Goal: Transaction & Acquisition: Purchase product/service

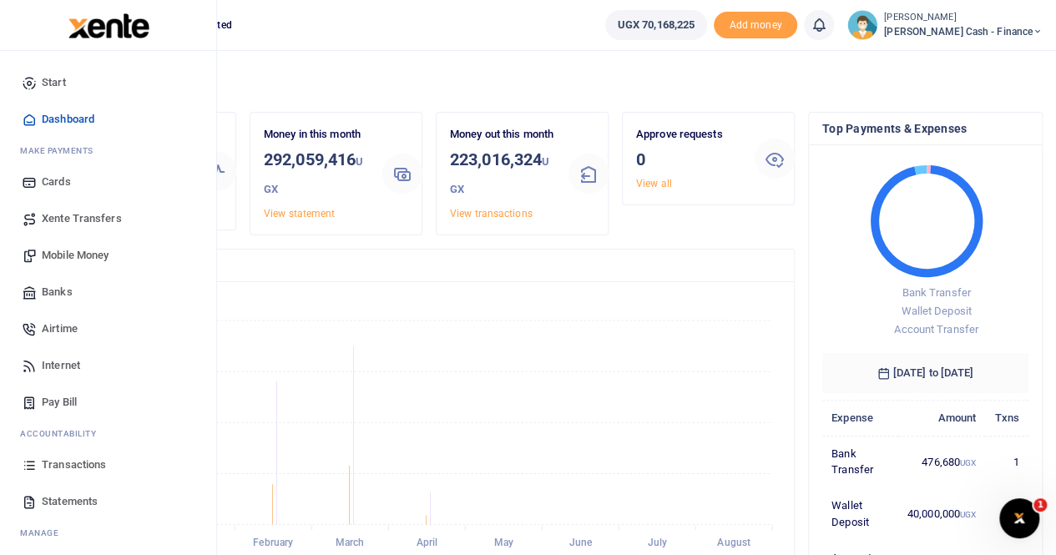
click at [78, 253] on span "Mobile Money" at bounding box center [75, 255] width 67 height 17
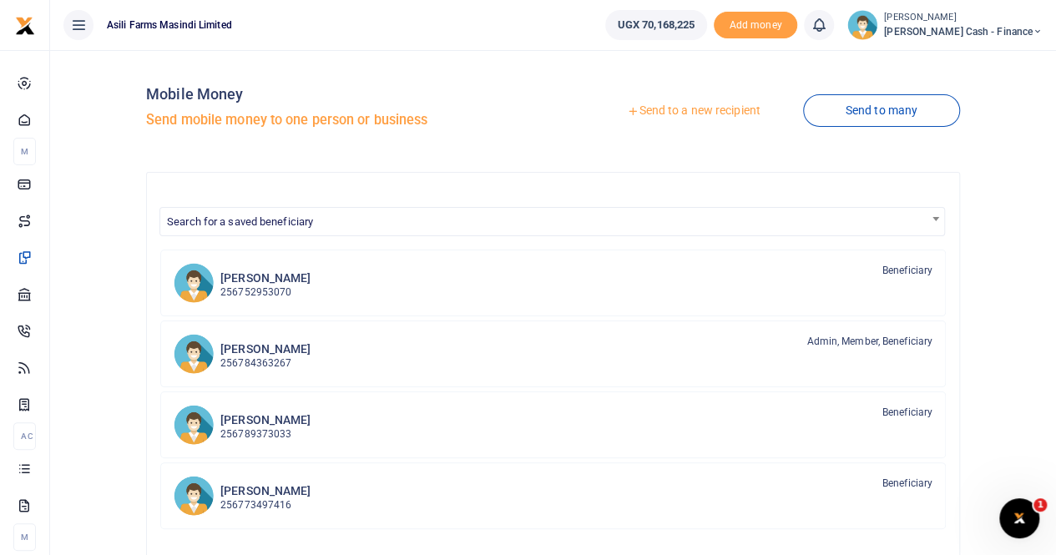
click at [669, 110] on link "Send to a new recipient" at bounding box center [693, 111] width 218 height 30
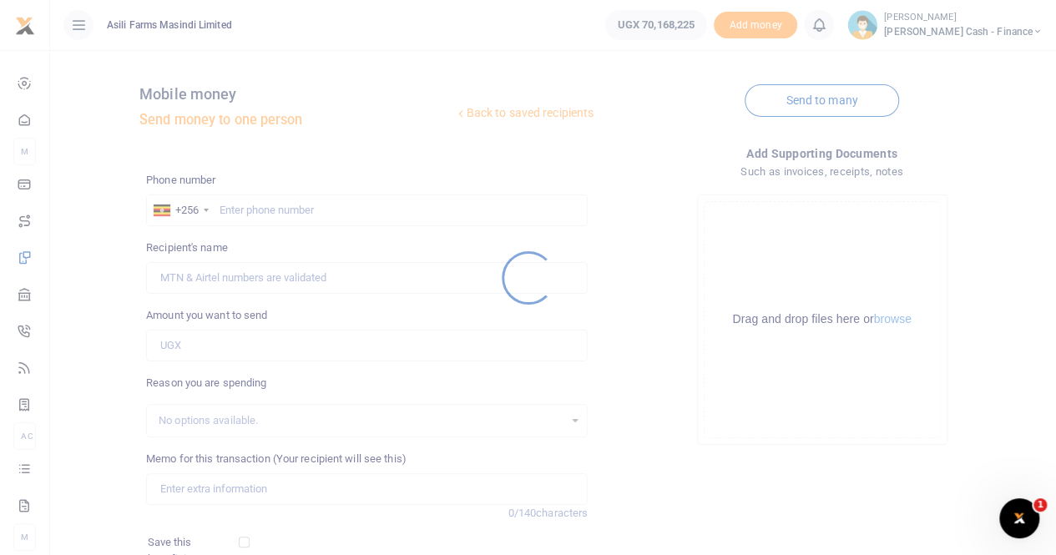
click at [225, 209] on div at bounding box center [528, 277] width 1056 height 555
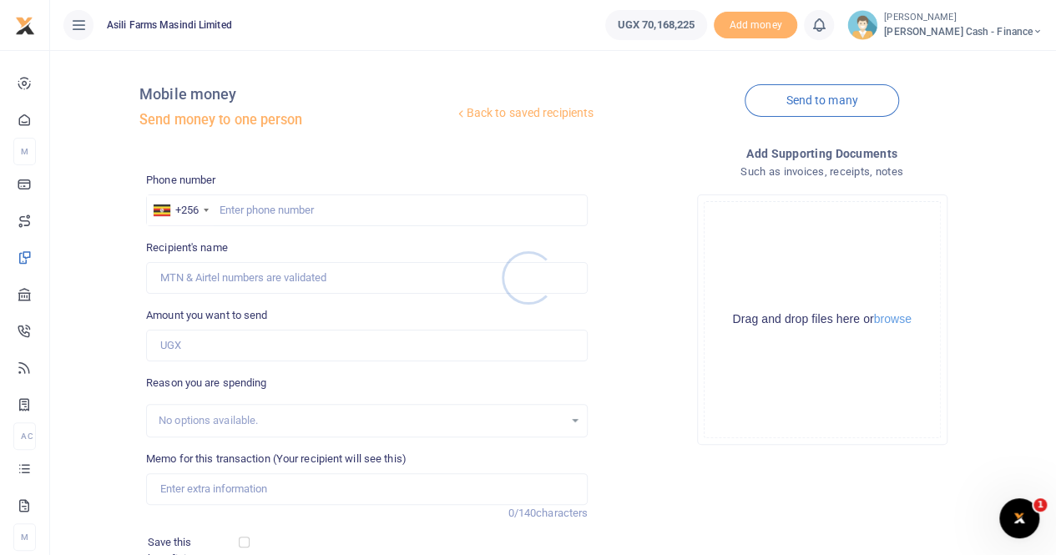
click at [231, 208] on div at bounding box center [528, 277] width 1056 height 555
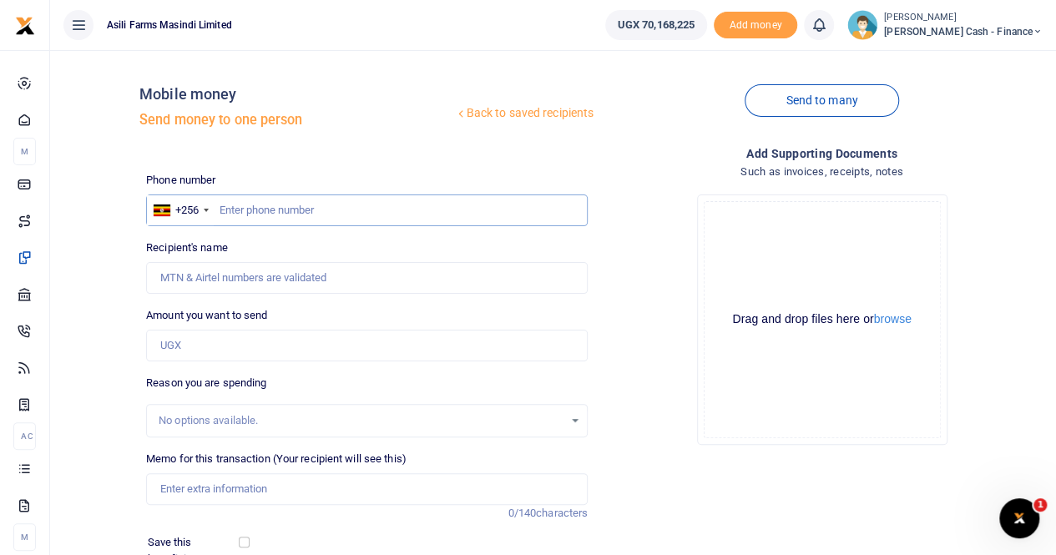
click at [229, 208] on input "text" at bounding box center [366, 210] width 441 height 32
paste input "0773643276"
type input "0773643276"
click at [246, 281] on input "Recipient's name" at bounding box center [366, 278] width 441 height 32
type input "Jane Francis Najjemba"
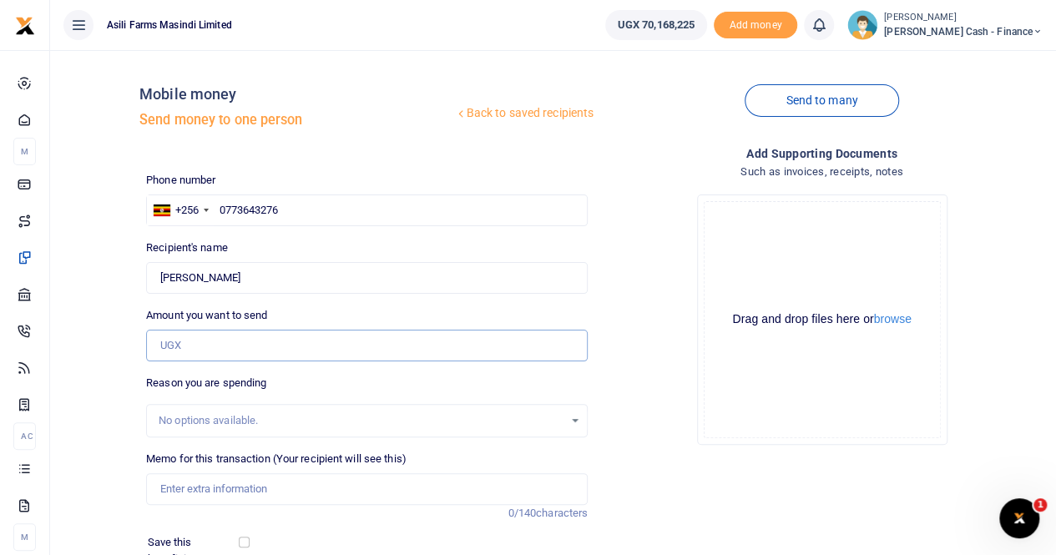
click at [200, 338] on input "Amount you want to send" at bounding box center [366, 346] width 441 height 32
paste input "759,500"
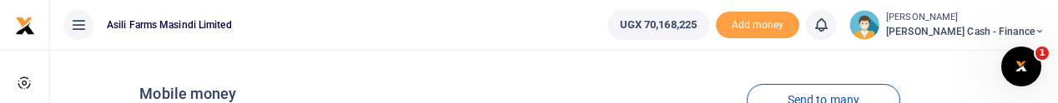
type input "759,500"
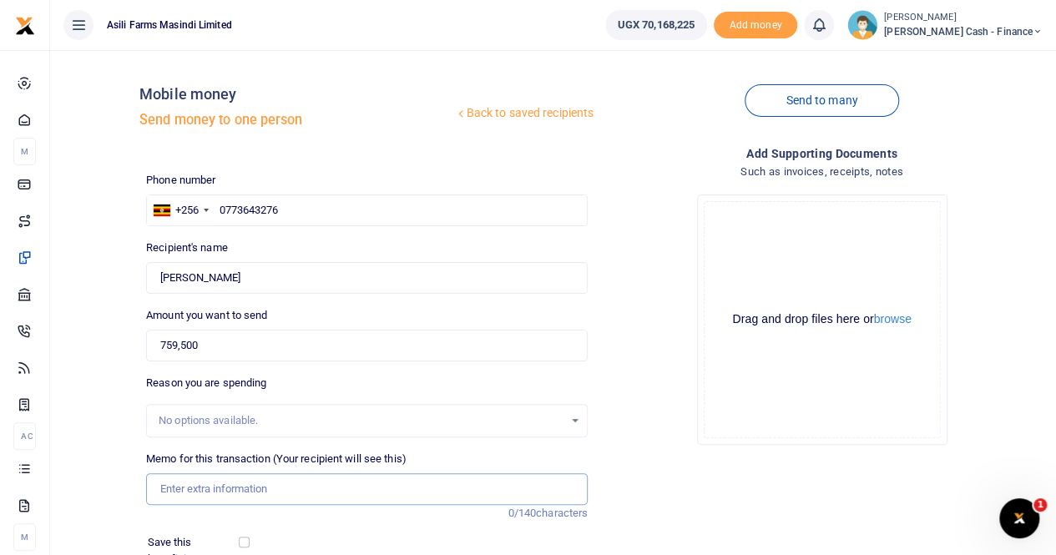
click at [191, 489] on input "Memo for this transaction (Your recipient will see this)" at bounding box center [366, 489] width 441 height 32
paste input "MEDICAL DEBTS FROM ST MARY'S KIGUMBA"
type input "MEDICAL DEBTS FROM ST MARY'S KIGUMBA"
click at [882, 323] on button "browse" at bounding box center [893, 319] width 38 height 13
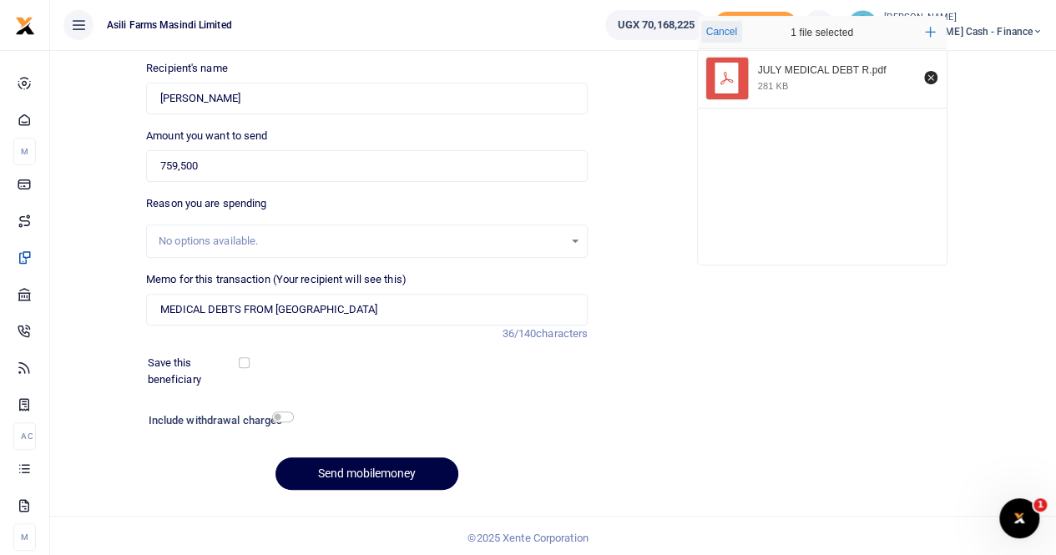
scroll to position [182, 0]
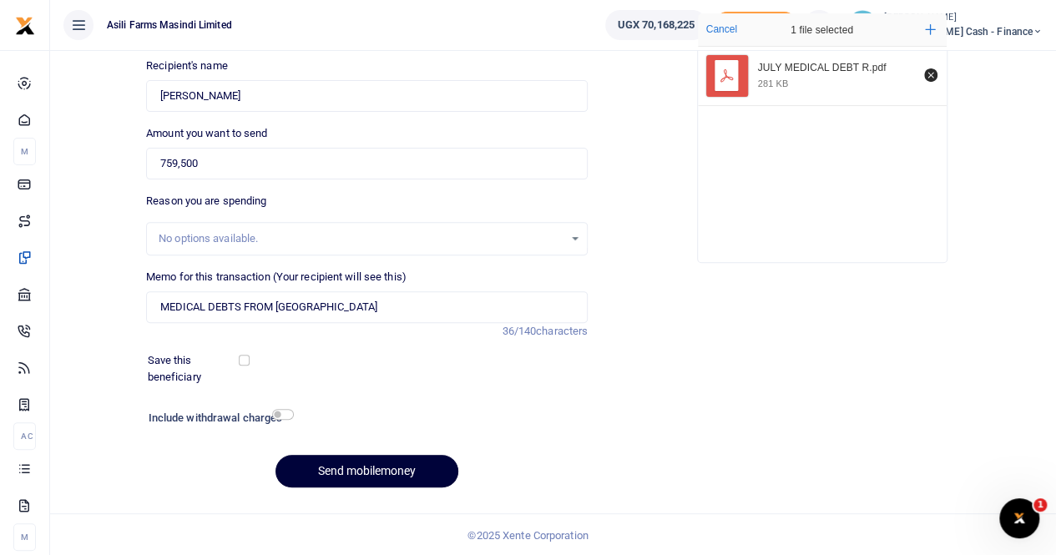
click at [362, 466] on button "Send mobilemoney" at bounding box center [366, 471] width 183 height 33
click at [313, 101] on input "Found" at bounding box center [366, 96] width 441 height 32
click at [345, 459] on button "Send mobilemoney" at bounding box center [366, 471] width 183 height 33
click at [310, 98] on input "Found" at bounding box center [366, 96] width 441 height 32
click at [259, 169] on input "759,500" at bounding box center [366, 164] width 441 height 32
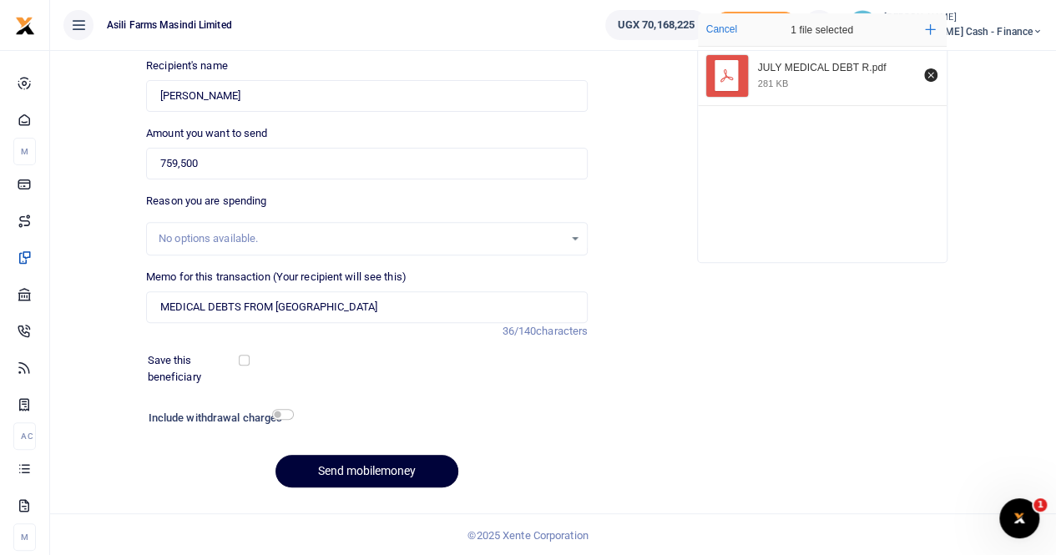
click at [360, 468] on button "Send mobilemoney" at bounding box center [366, 471] width 183 height 33
click at [295, 98] on input "Found" at bounding box center [366, 96] width 441 height 32
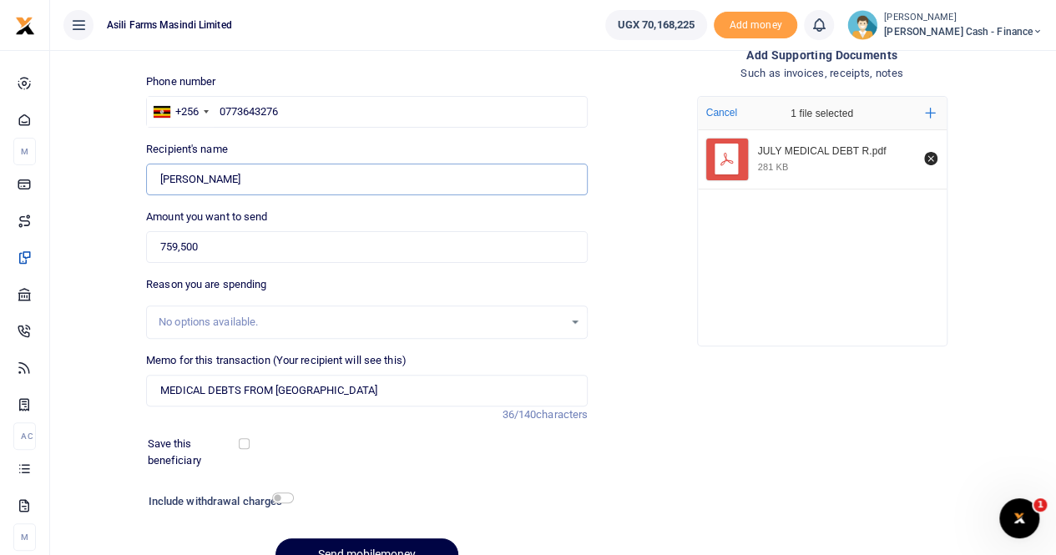
click at [320, 176] on input "Found" at bounding box center [366, 180] width 441 height 32
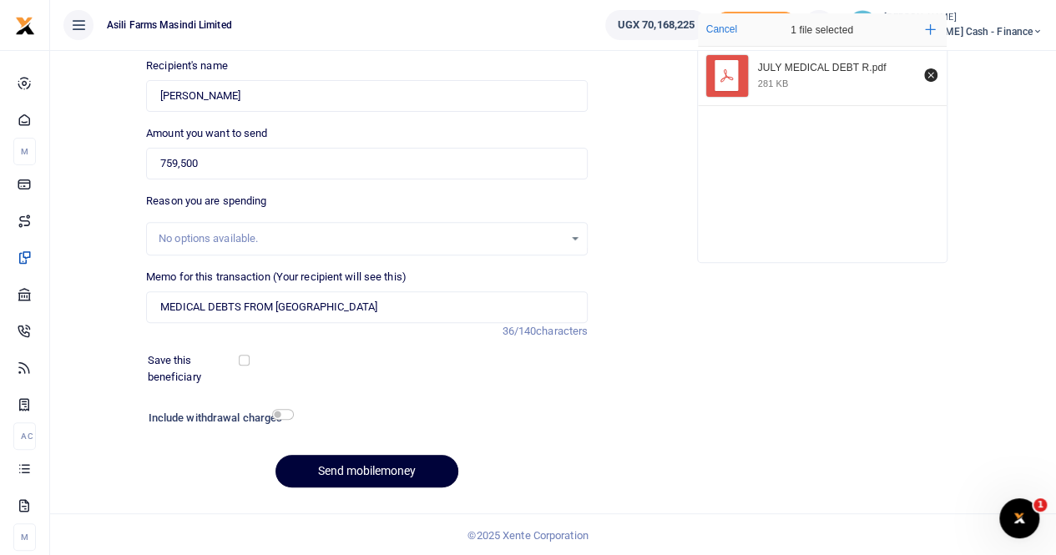
click at [334, 463] on button "Send mobilemoney" at bounding box center [366, 471] width 183 height 33
click at [297, 94] on input "Found" at bounding box center [366, 96] width 441 height 32
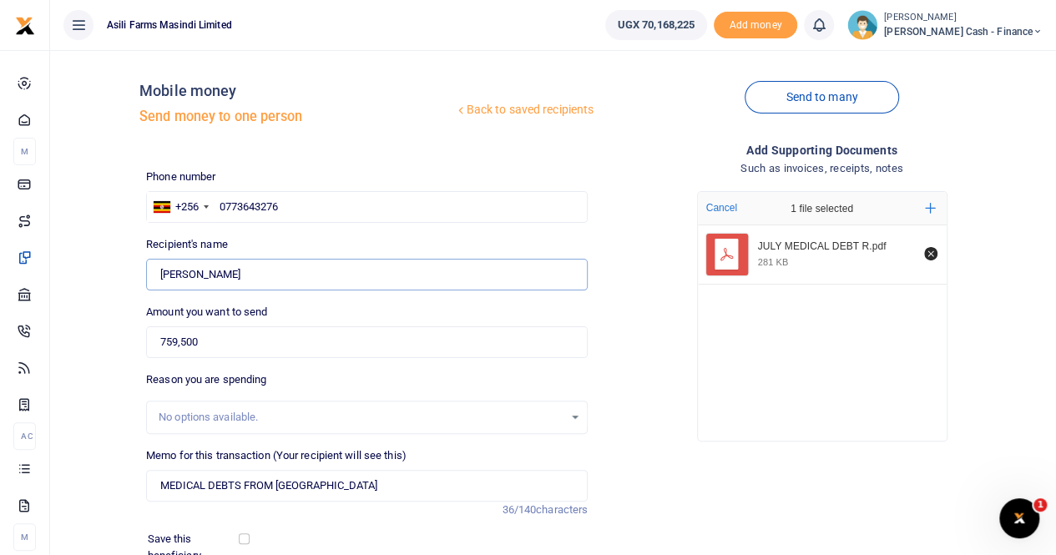
scroll to position [0, 0]
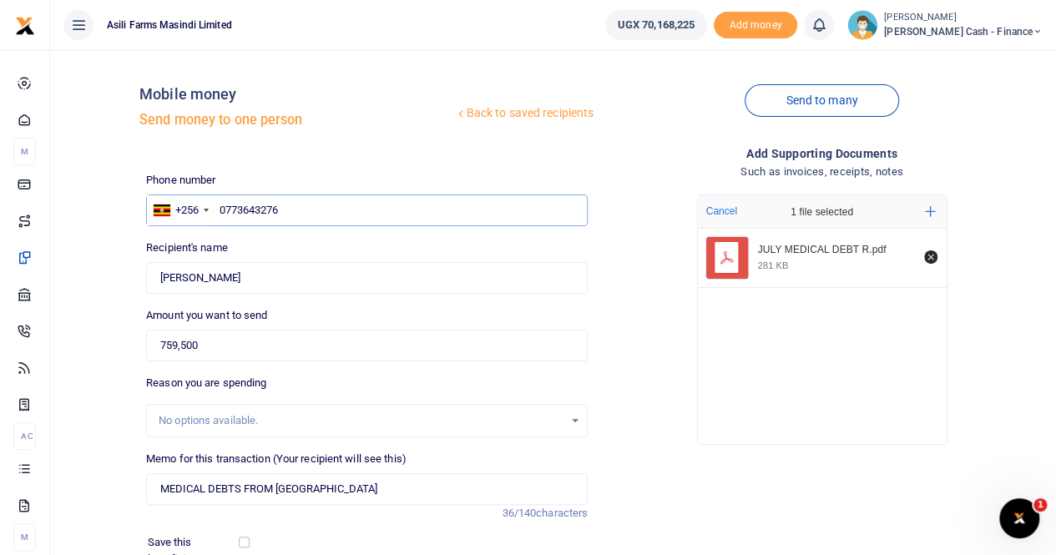
click at [224, 209] on input "0773643276" at bounding box center [366, 210] width 441 height 32
click at [217, 210] on input "0773643276" at bounding box center [366, 210] width 441 height 32
click at [324, 280] on input "Found" at bounding box center [366, 278] width 441 height 32
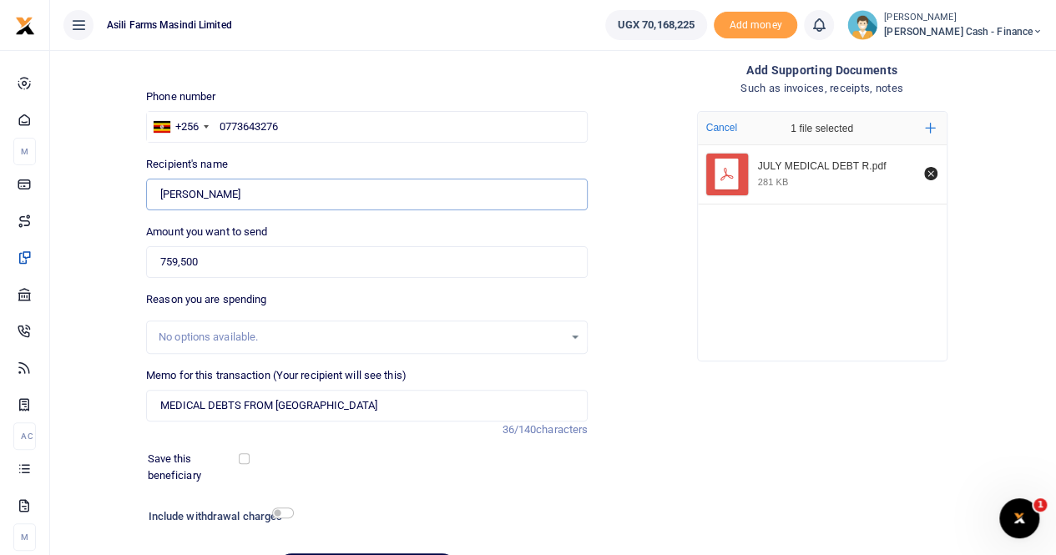
scroll to position [182, 0]
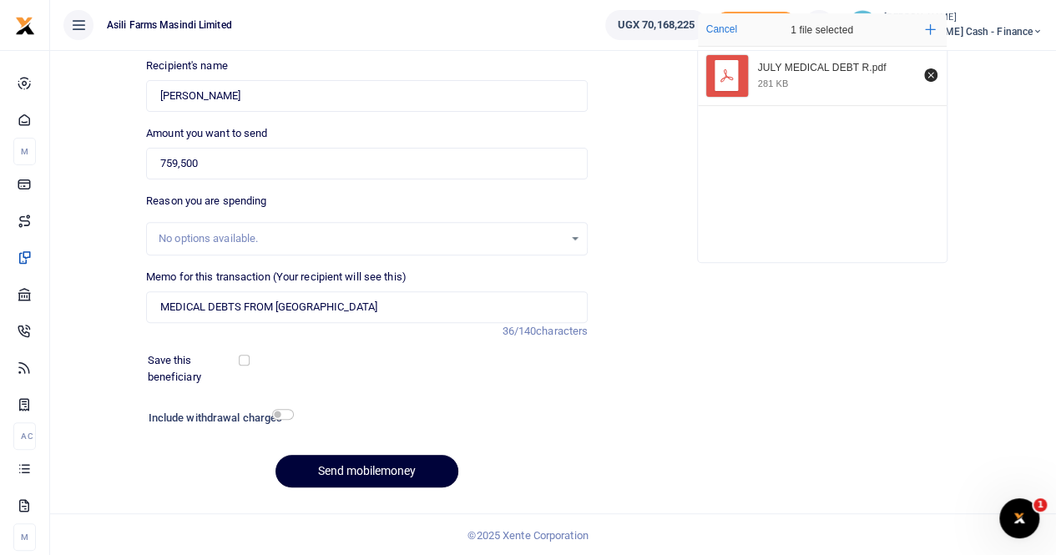
click at [335, 470] on button "Send mobilemoney" at bounding box center [366, 471] width 183 height 33
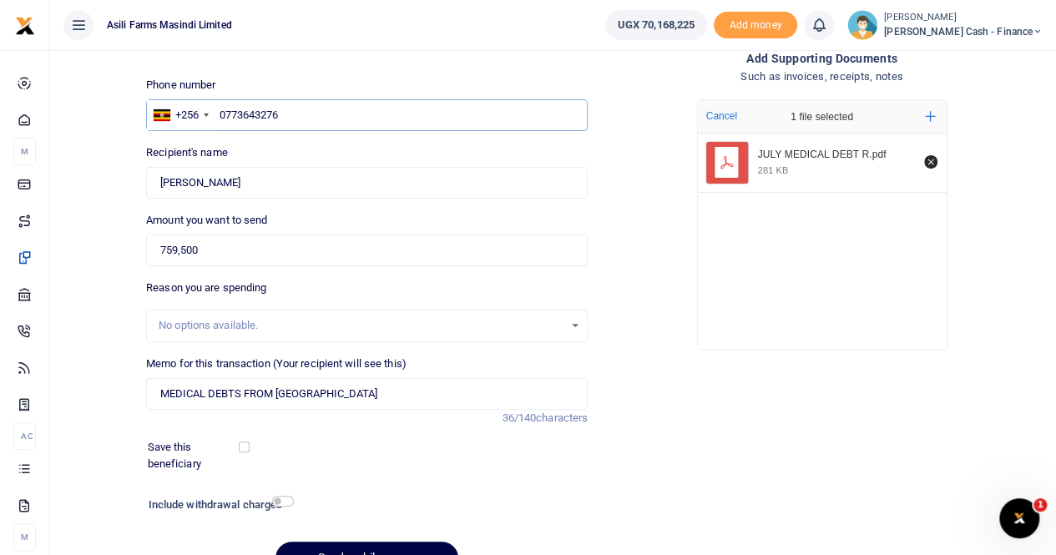
scroll to position [15, 0]
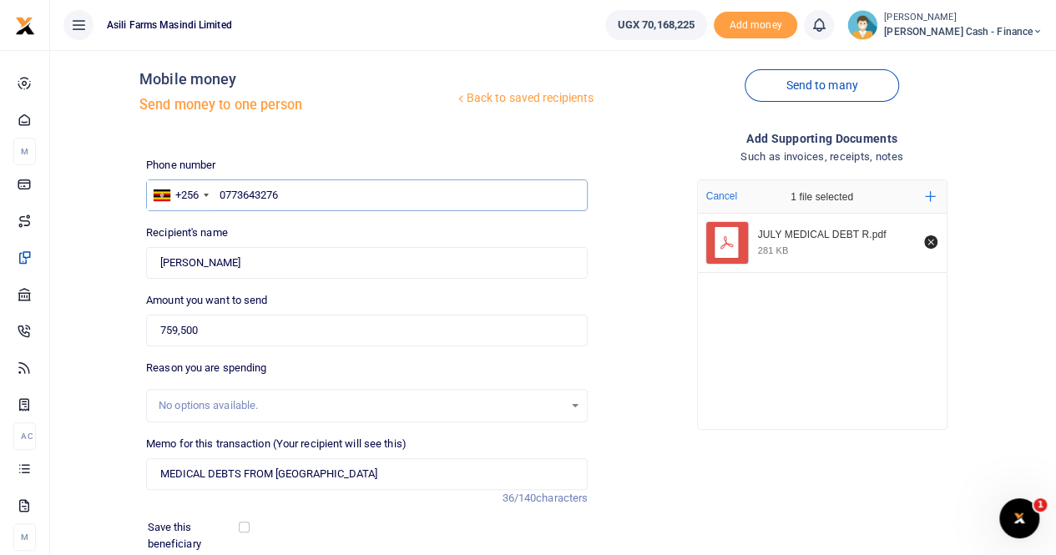
click at [242, 195] on input "0773643276" at bounding box center [366, 195] width 441 height 32
click at [290, 193] on input "0773643276" at bounding box center [366, 195] width 441 height 32
drag, startPoint x: 315, startPoint y: 189, endPoint x: 213, endPoint y: 197, distance: 102.2
click at [213, 197] on div "+256 Uganda +256 0773643276" at bounding box center [366, 195] width 441 height 32
click at [245, 199] on input "text" at bounding box center [366, 195] width 441 height 32
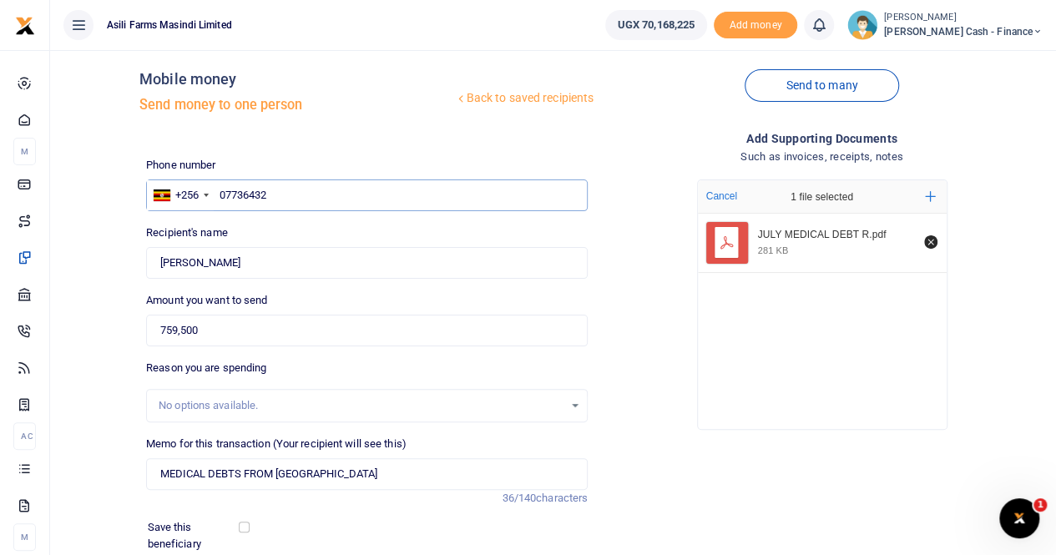
type input "077364327"
type input "0773643276"
type input "[PERSON_NAME]"
type input "0773643276"
click at [325, 263] on input "Found" at bounding box center [366, 263] width 441 height 32
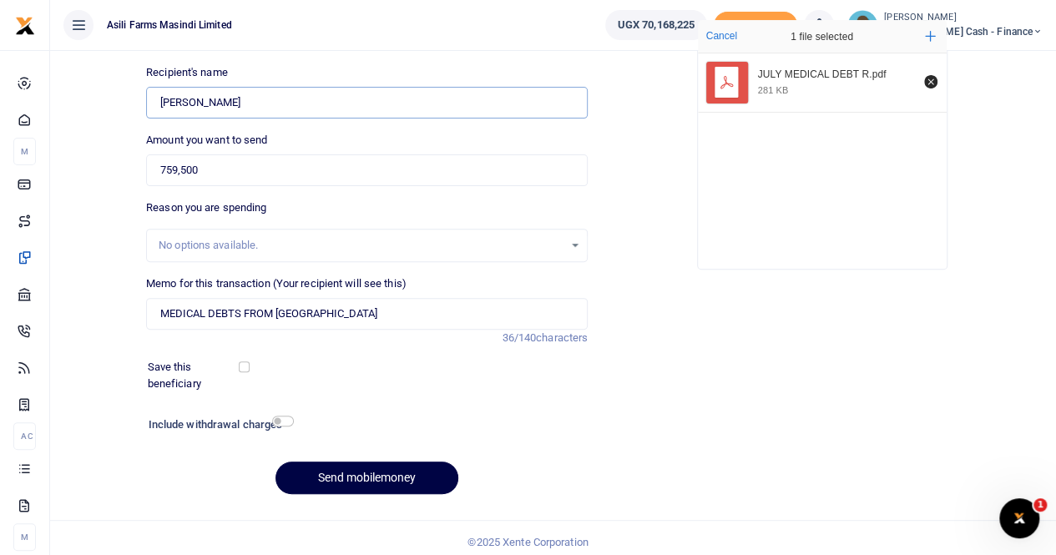
scroll to position [182, 0]
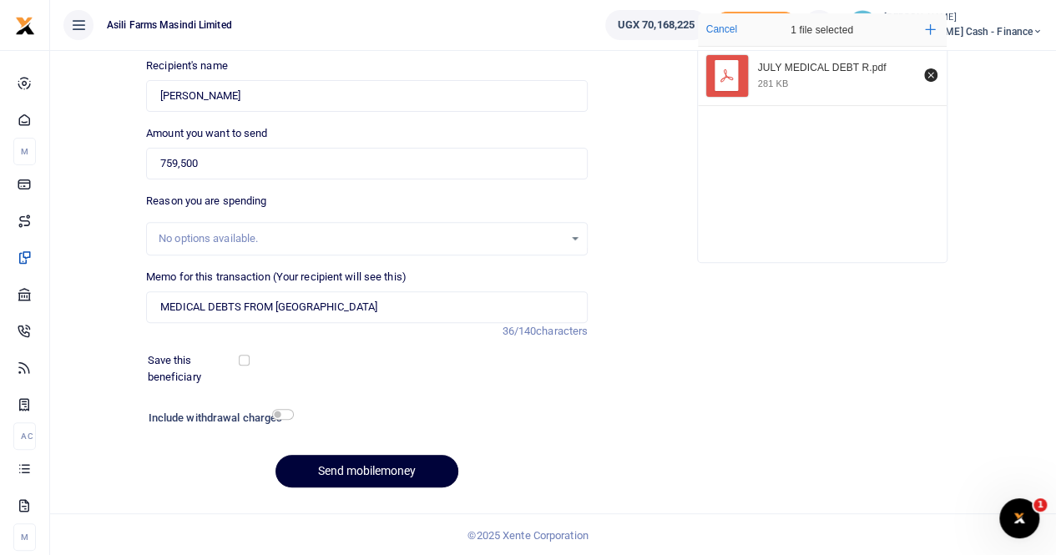
click at [368, 466] on button "Send mobilemoney" at bounding box center [366, 471] width 183 height 33
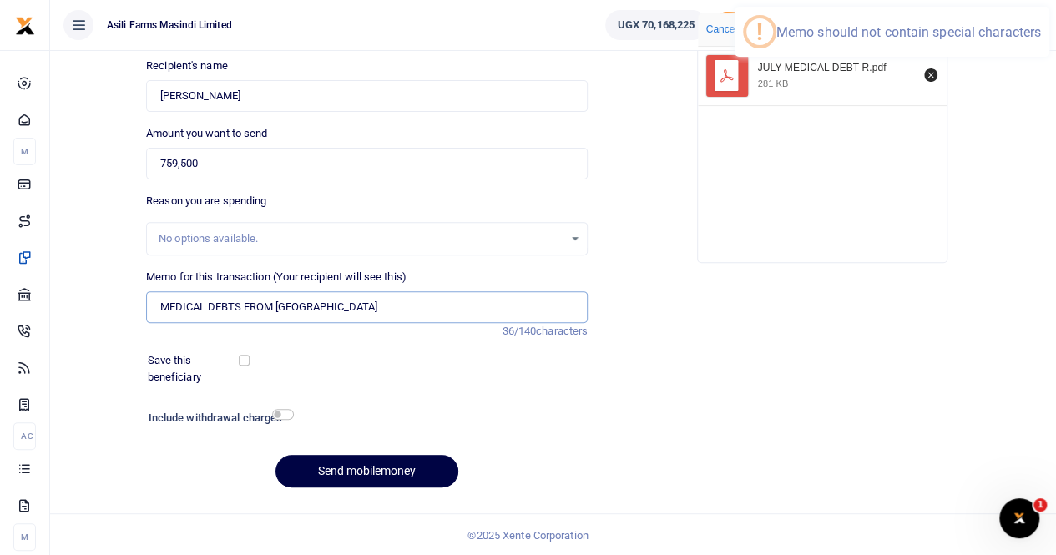
click at [322, 303] on input "MEDICAL DEBTS FROM ST MARY'S KIGUMBA" at bounding box center [366, 307] width 441 height 32
click at [395, 306] on input "MEDICAL DEBTS FROM [GEOGRAPHIC_DATA] KIGUMBA" at bounding box center [366, 307] width 441 height 32
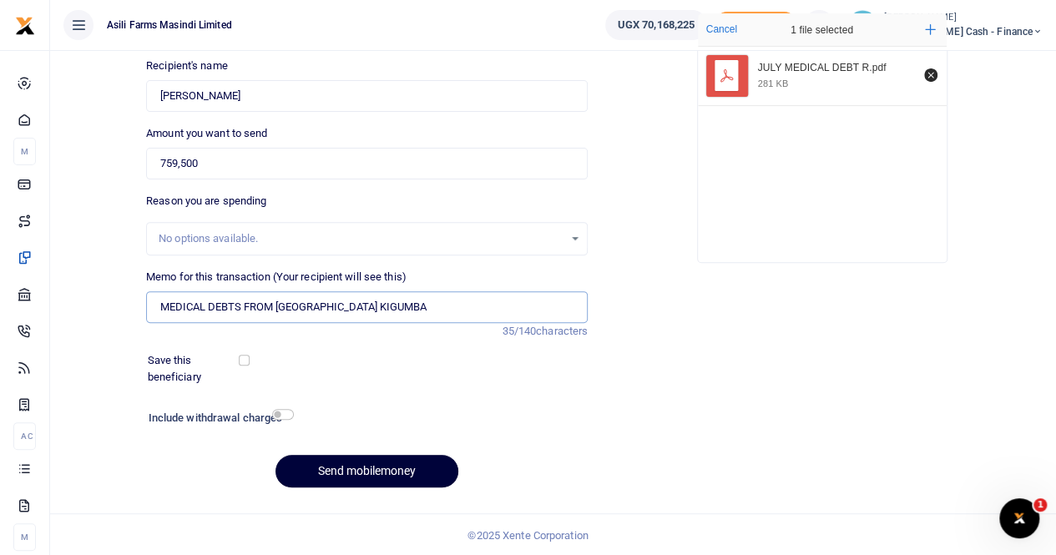
type input "MEDICAL DEBTS FROM [GEOGRAPHIC_DATA] KIGUMBA"
click at [348, 467] on button "Send mobilemoney" at bounding box center [366, 471] width 183 height 33
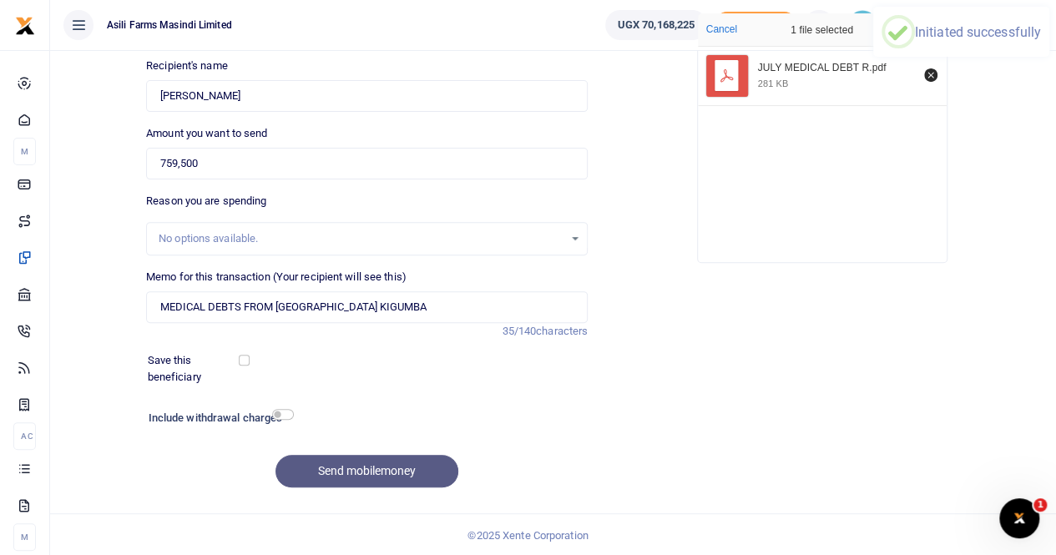
scroll to position [88, 0]
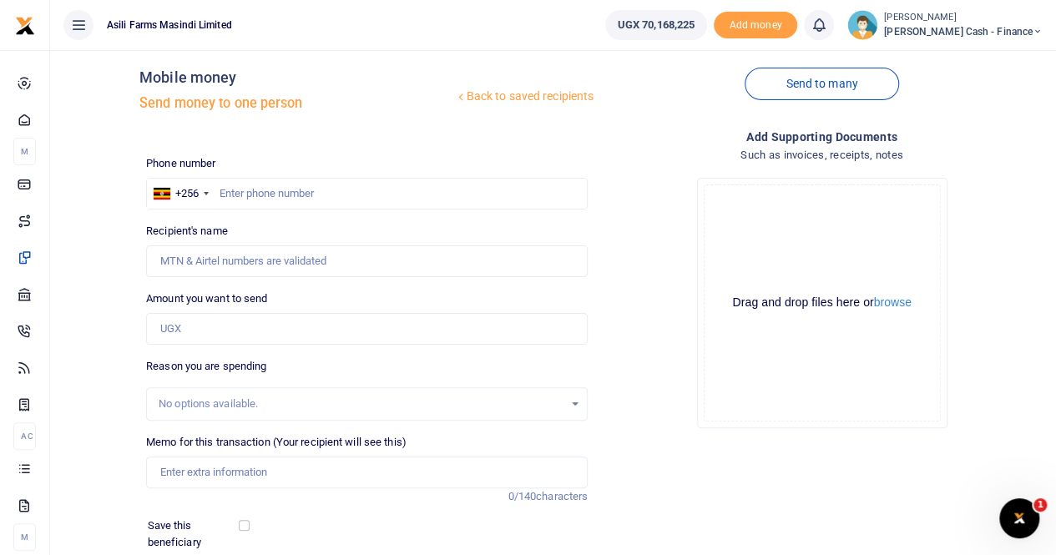
scroll to position [15, 0]
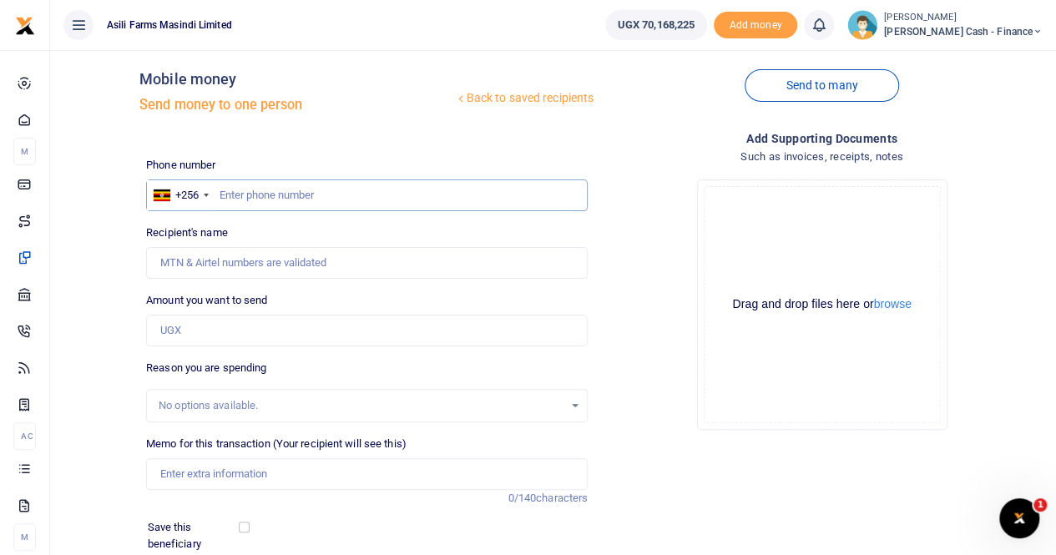
click at [229, 189] on input "text" at bounding box center [366, 195] width 441 height 32
paste input "0776276266"
type input "0776276266"
type input "[PERSON_NAME]"
type input "0776276266"
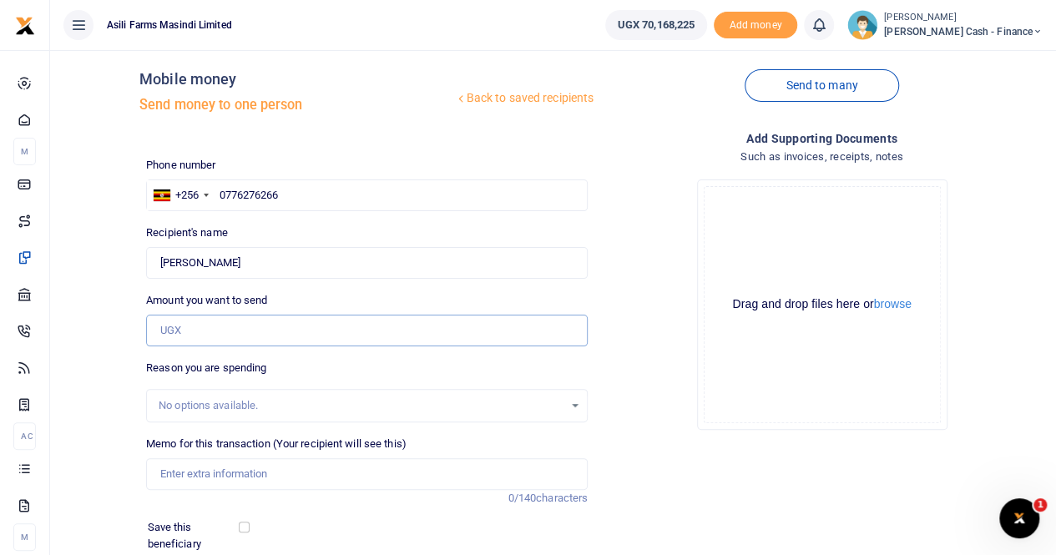
click at [202, 333] on input "Amount you want to send" at bounding box center [366, 331] width 441 height 32
click at [199, 326] on input "Amount you want to send" at bounding box center [366, 331] width 441 height 32
paste input "630,000"
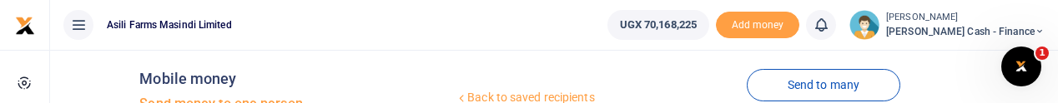
type input "630,000"
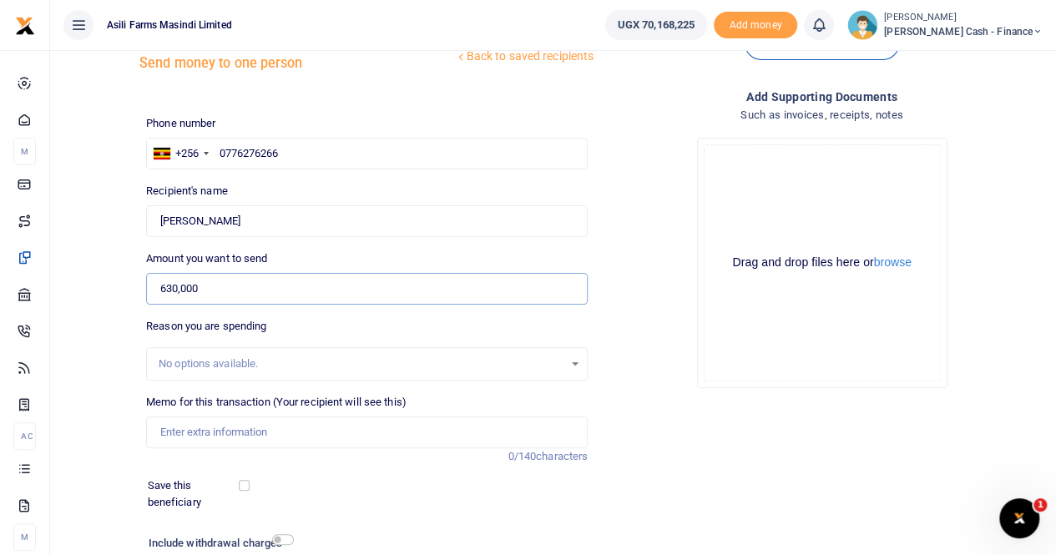
scroll to position [182, 0]
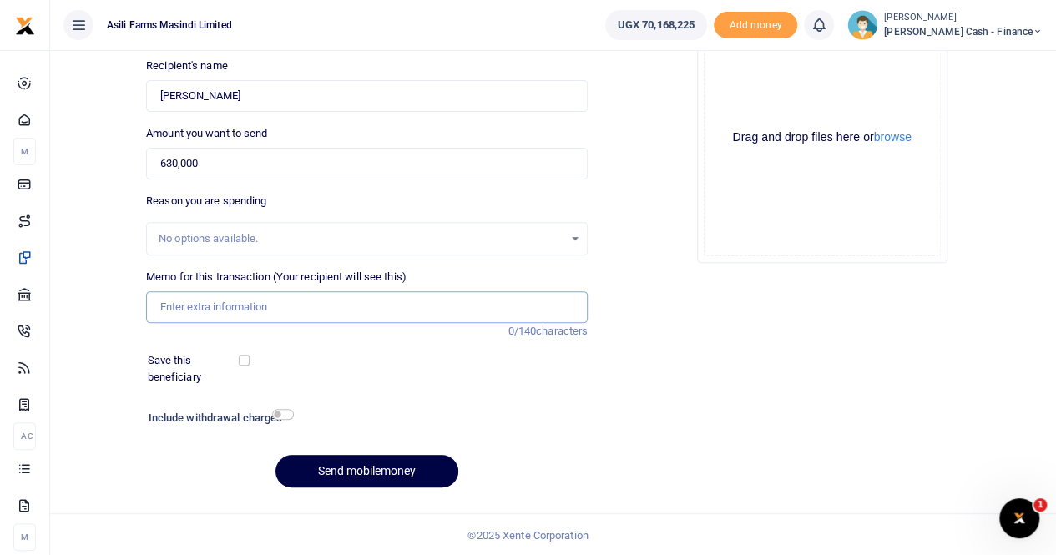
click at [194, 301] on input "Memo for this transaction (Your recipient will see this)" at bounding box center [366, 307] width 441 height 32
paste input "Fuel Testing"
click at [157, 308] on input "Fuel Testing" at bounding box center [366, 307] width 441 height 32
click at [300, 309] on input "Payment for Fuel Testing" at bounding box center [366, 307] width 441 height 32
type input "Payment for Fuel Testing to Ministry of Energy"
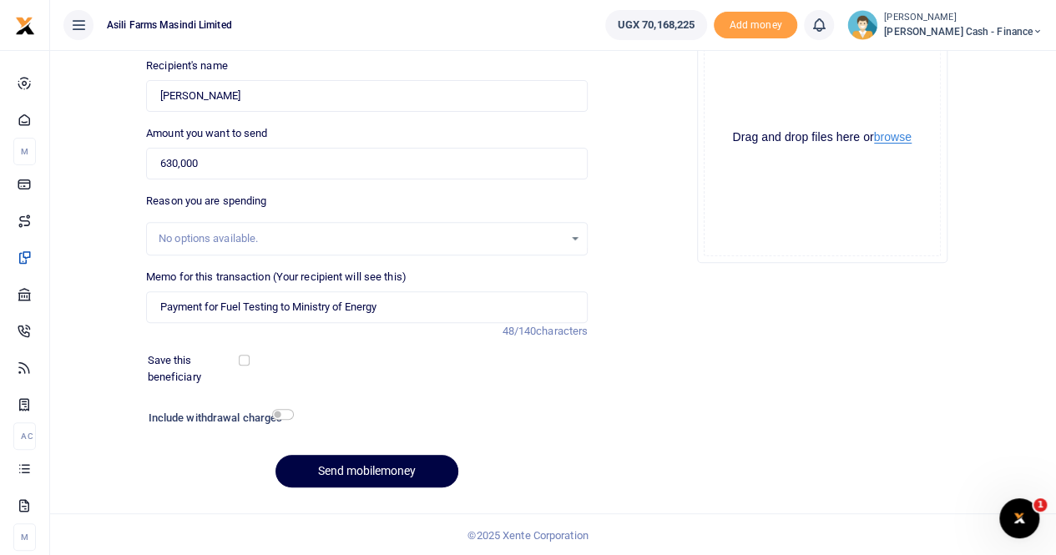
click at [895, 139] on button "browse" at bounding box center [893, 137] width 38 height 13
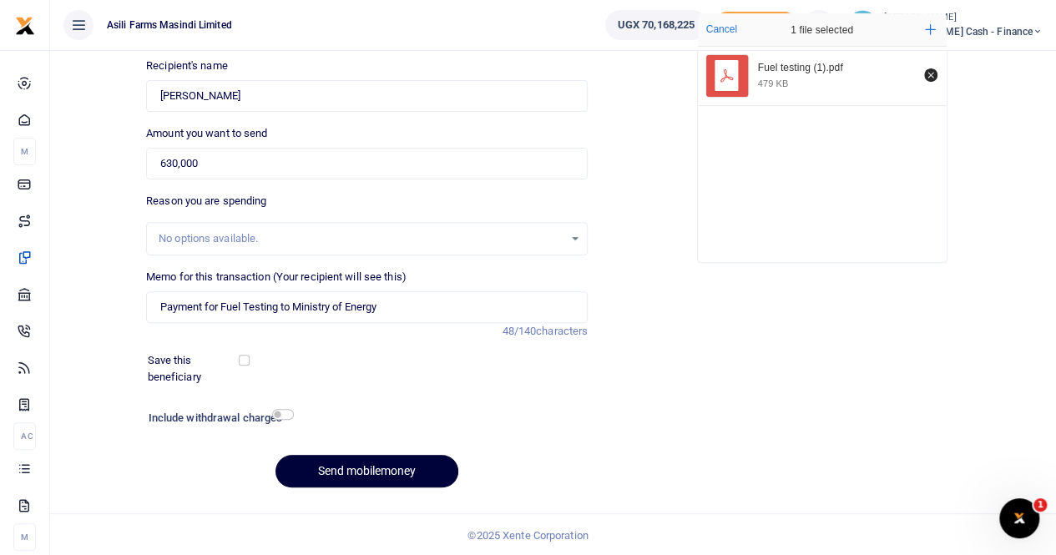
click at [352, 465] on button "Send mobilemoney" at bounding box center [366, 471] width 183 height 33
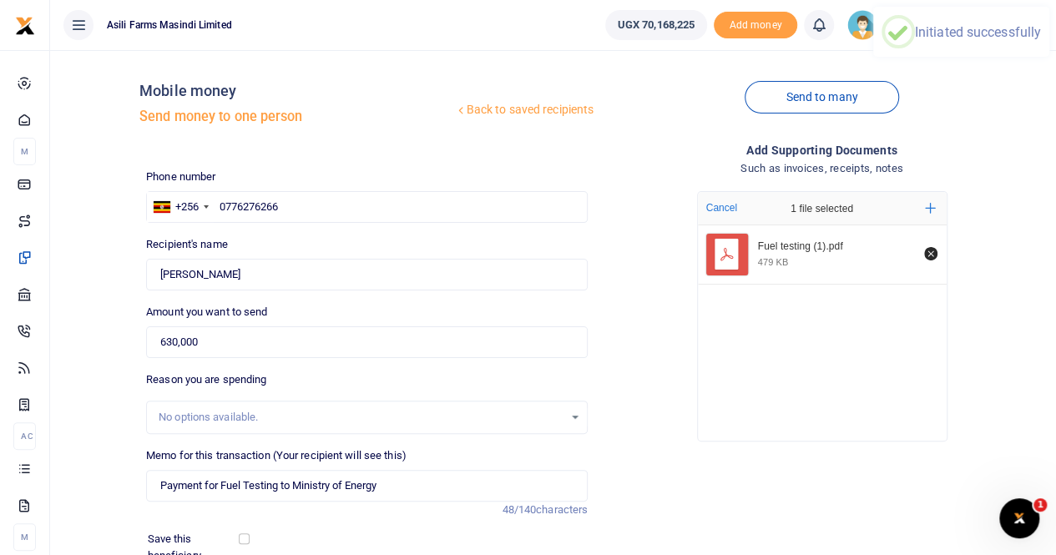
scroll to position [0, 0]
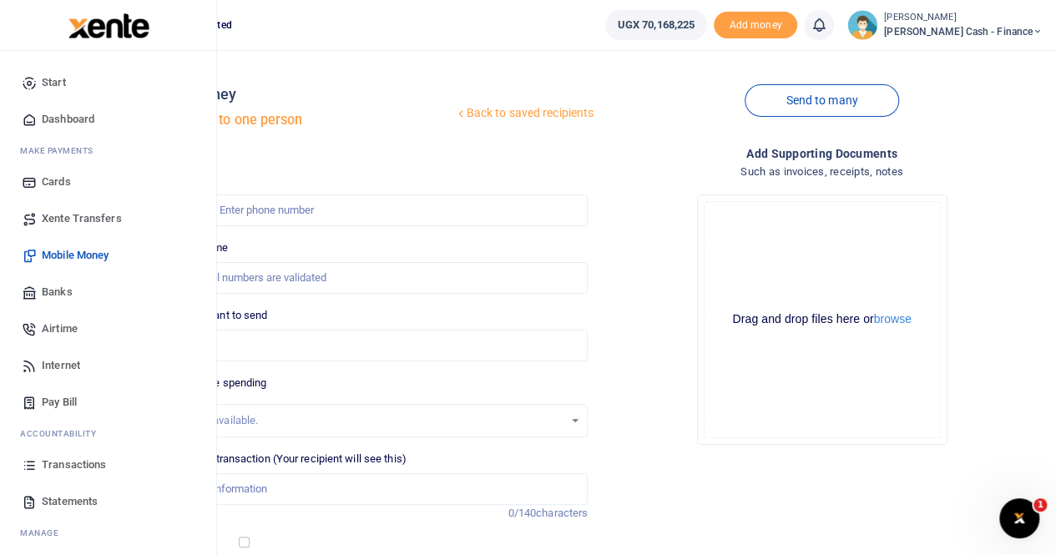
click at [62, 461] on span "Transactions" at bounding box center [74, 464] width 64 height 17
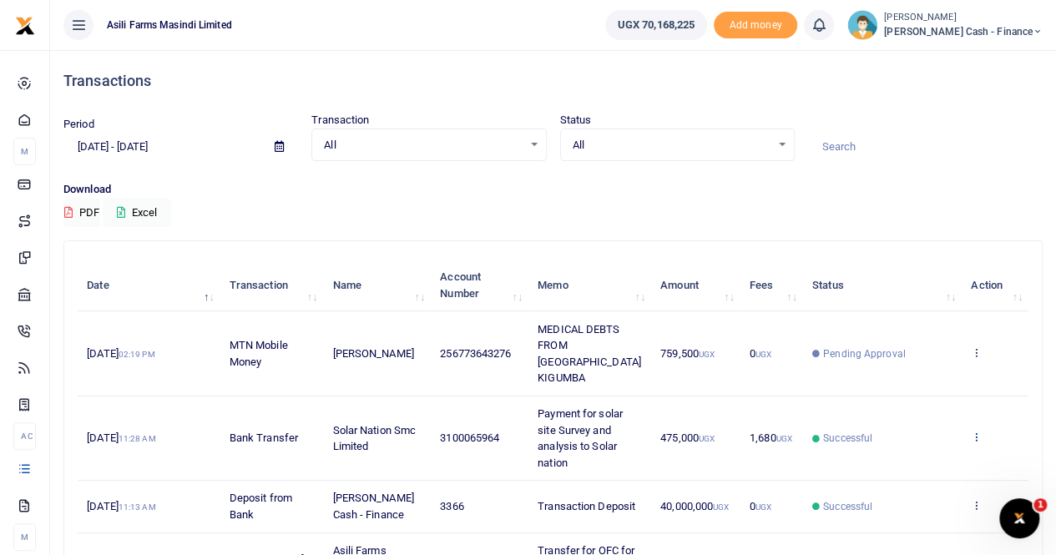
click at [977, 431] on icon at bounding box center [976, 437] width 11 height 12
click at [921, 451] on link "View details" at bounding box center [916, 447] width 132 height 23
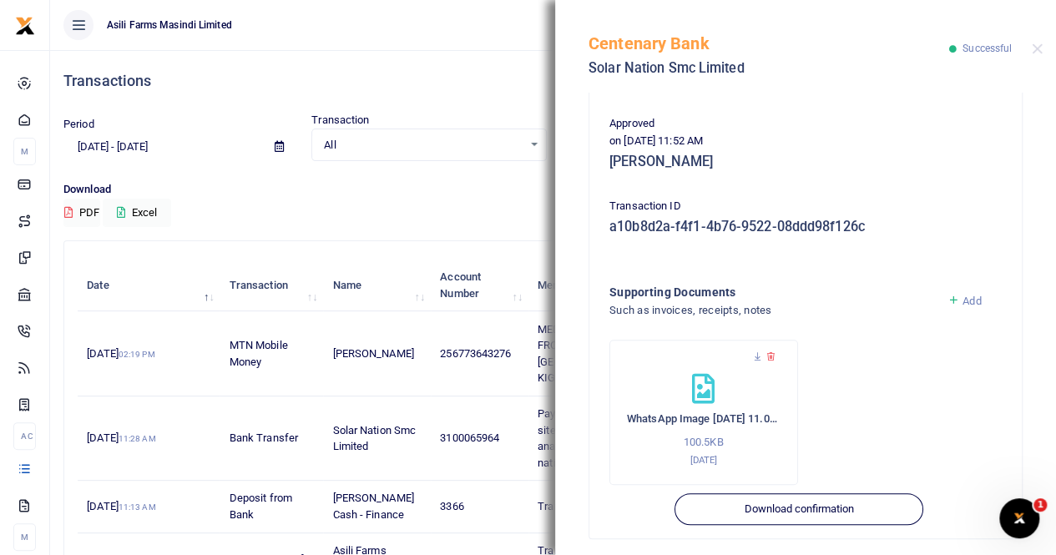
scroll to position [402, 0]
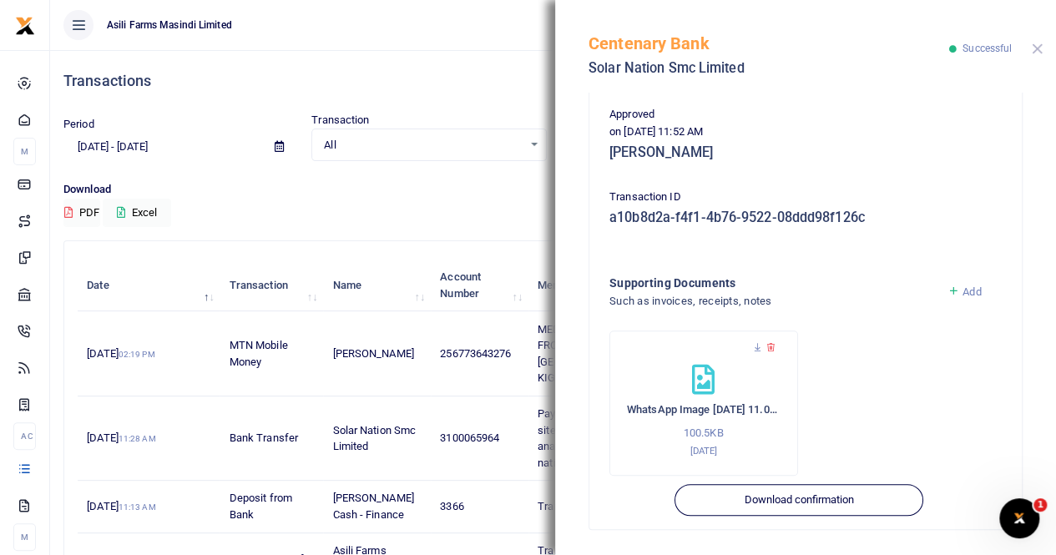
click at [1036, 45] on button "Close" at bounding box center [1036, 48] width 11 height 11
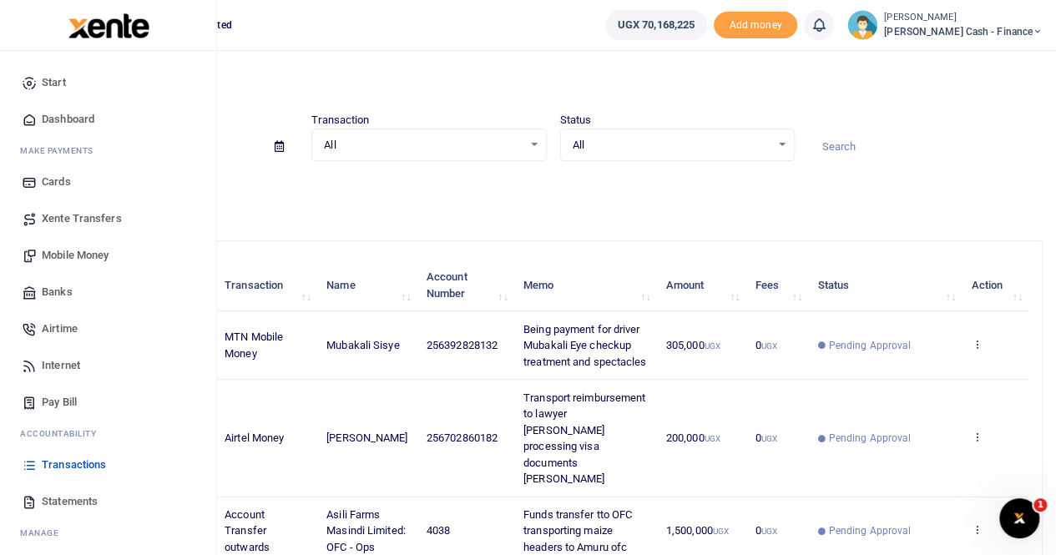
click at [49, 293] on span "Banks" at bounding box center [57, 292] width 31 height 17
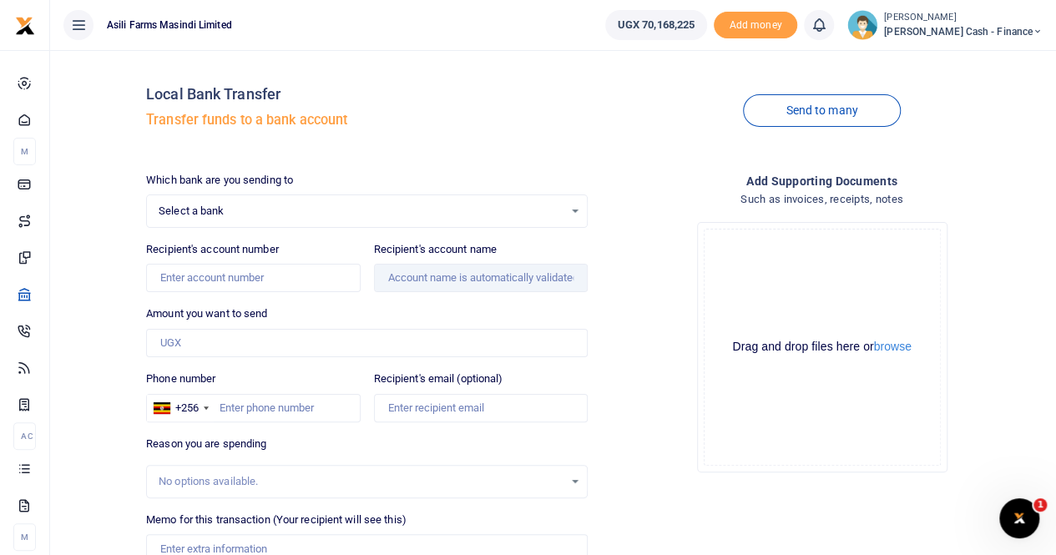
click at [204, 208] on span "Select a bank" at bounding box center [361, 211] width 405 height 17
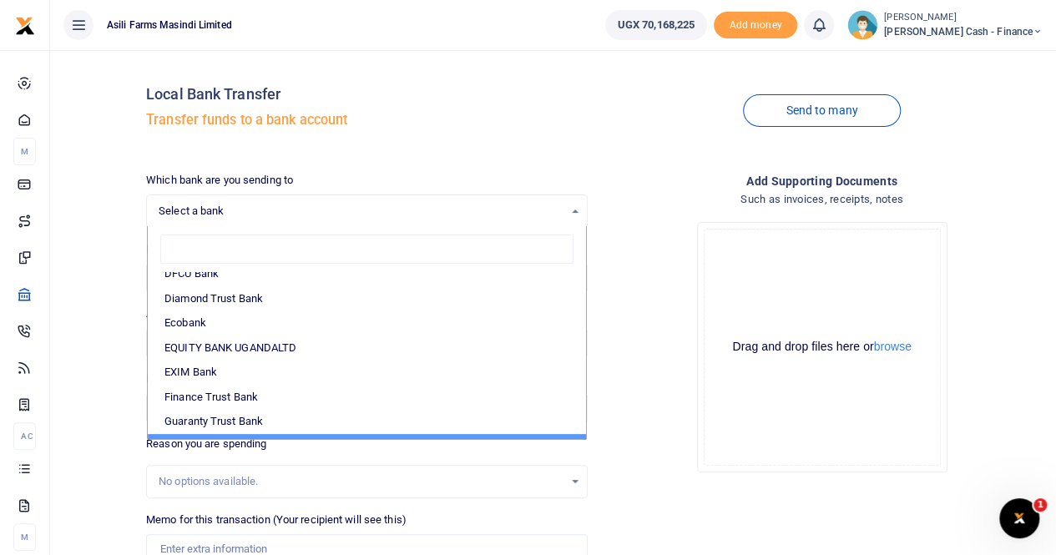
scroll to position [167, 0]
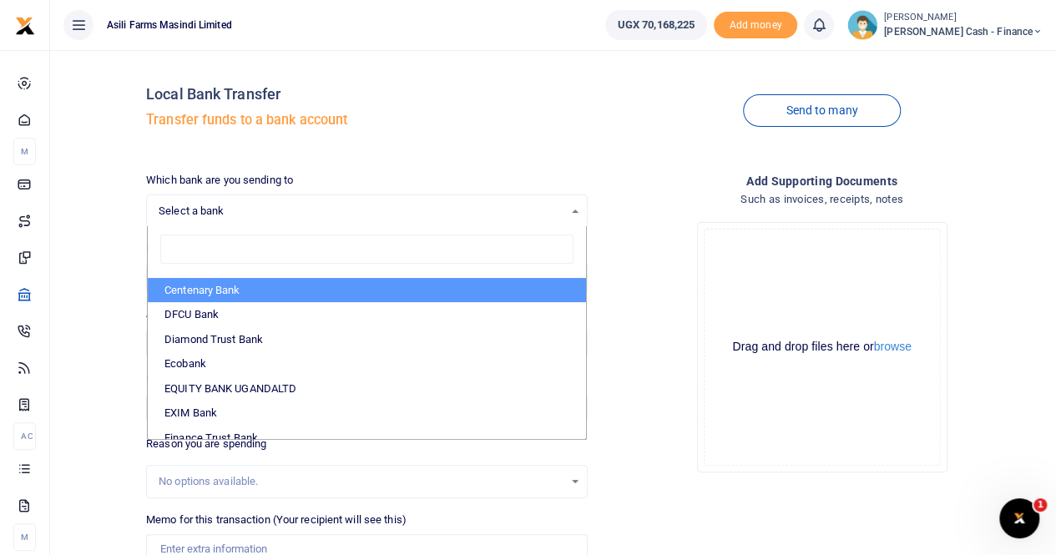
click at [210, 286] on li "Centenary Bank" at bounding box center [367, 290] width 438 height 25
select select "CENT"
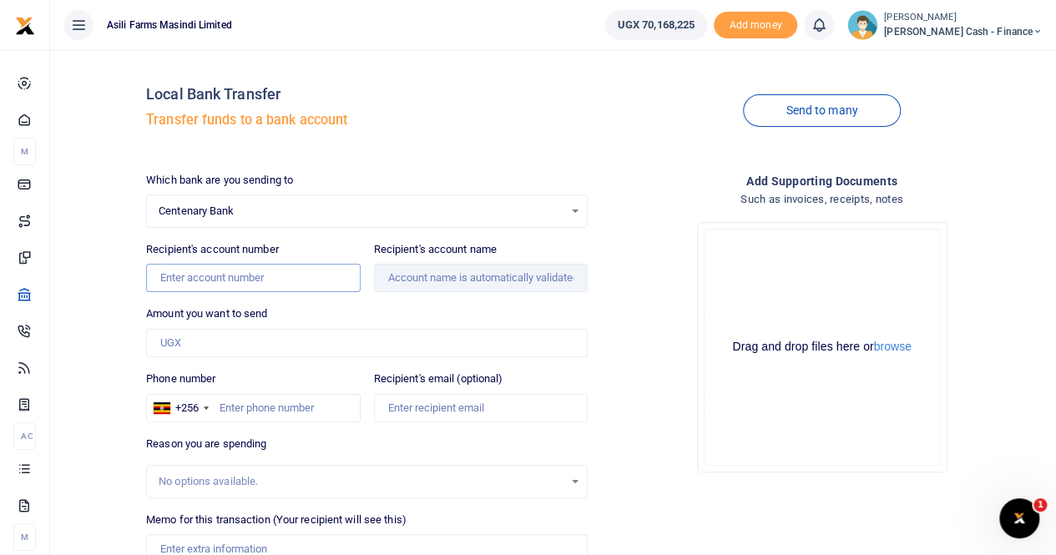
click at [197, 271] on input "Recipient's account number" at bounding box center [253, 278] width 214 height 28
paste input "0392828132"
type input "0392828132"
click at [250, 341] on input "Amount you want to send" at bounding box center [366, 343] width 441 height 28
click at [424, 277] on input "Recipient's account name" at bounding box center [481, 278] width 214 height 28
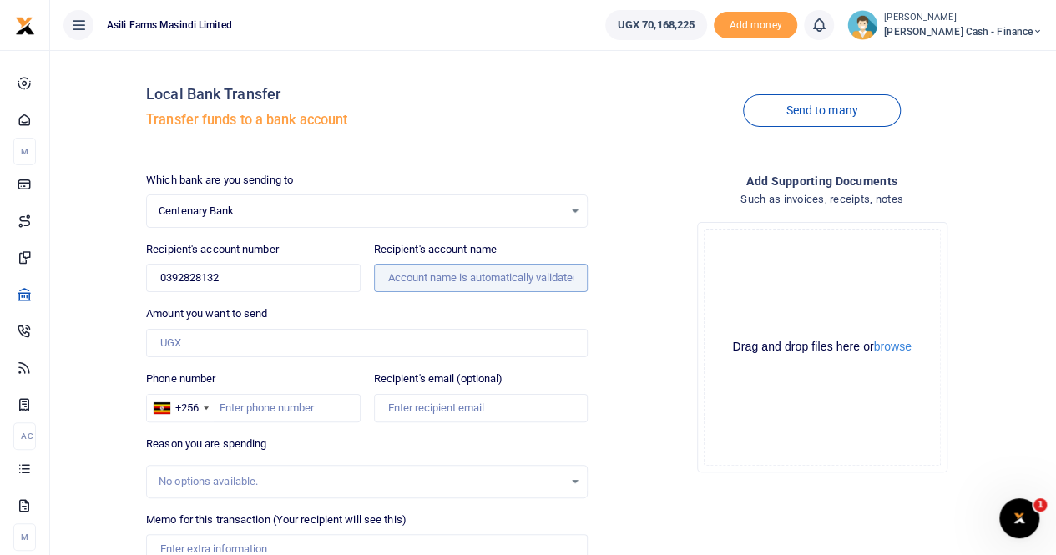
click at [397, 272] on input "Recipient's account name" at bounding box center [481, 278] width 214 height 28
click at [394, 278] on input "Recipient's account name" at bounding box center [481, 278] width 214 height 28
drag, startPoint x: 229, startPoint y: 277, endPoint x: 149, endPoint y: 275, distance: 80.1
click at [149, 276] on input "0392828132" at bounding box center [253, 278] width 214 height 28
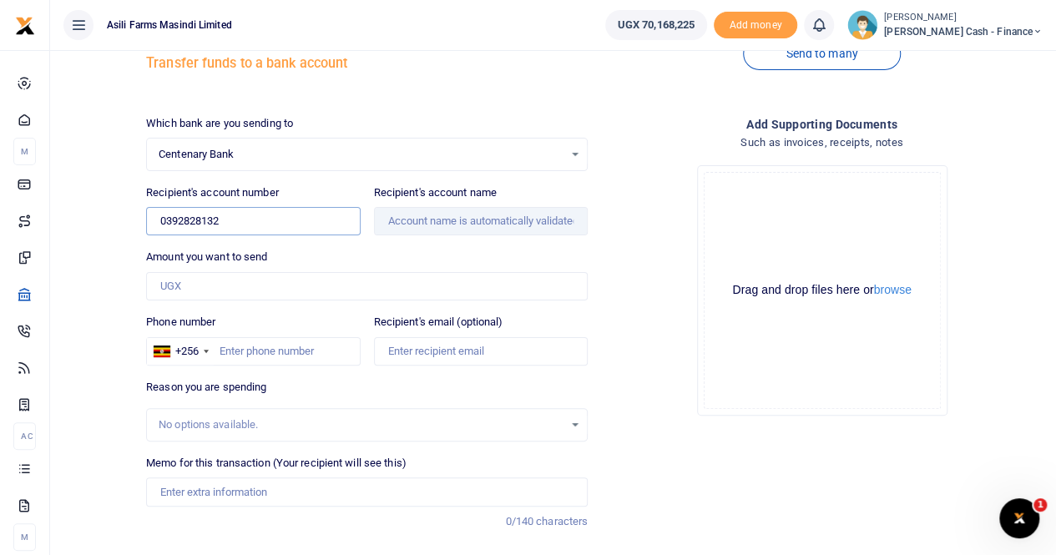
scroll to position [83, 0]
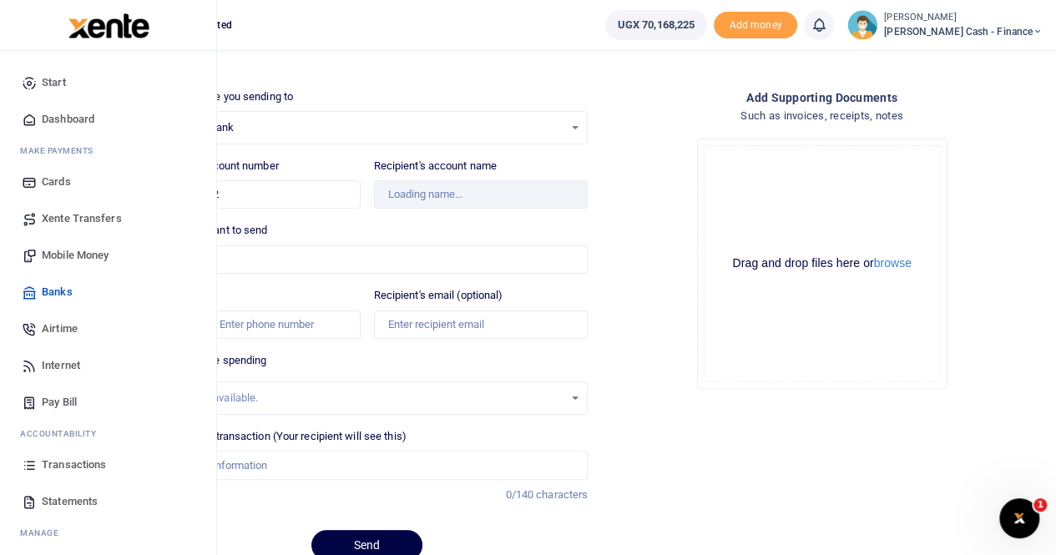
click at [67, 256] on span "Mobile Money" at bounding box center [75, 255] width 67 height 17
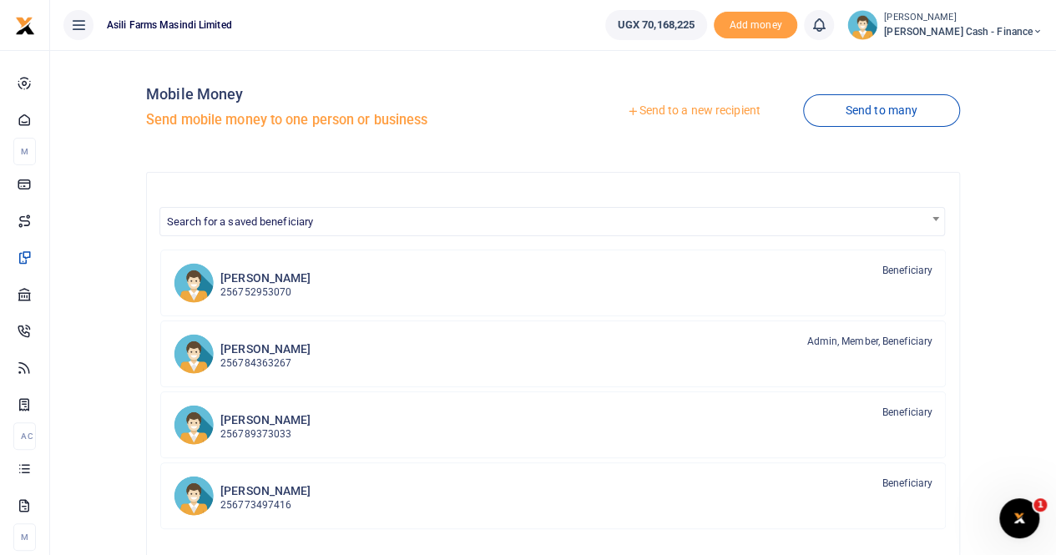
click at [672, 108] on link "Send to a new recipient" at bounding box center [693, 111] width 218 height 30
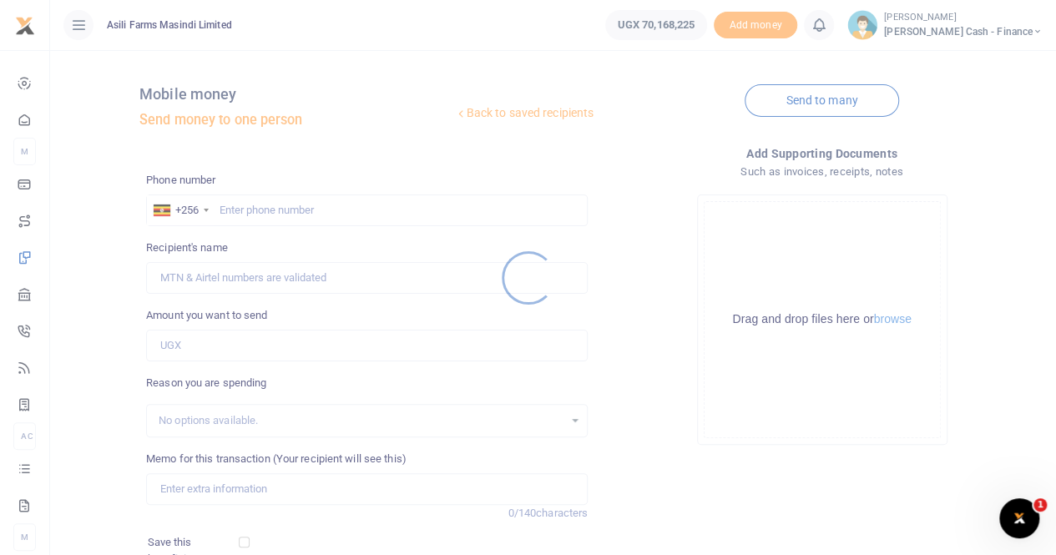
click at [243, 205] on div at bounding box center [528, 277] width 1056 height 555
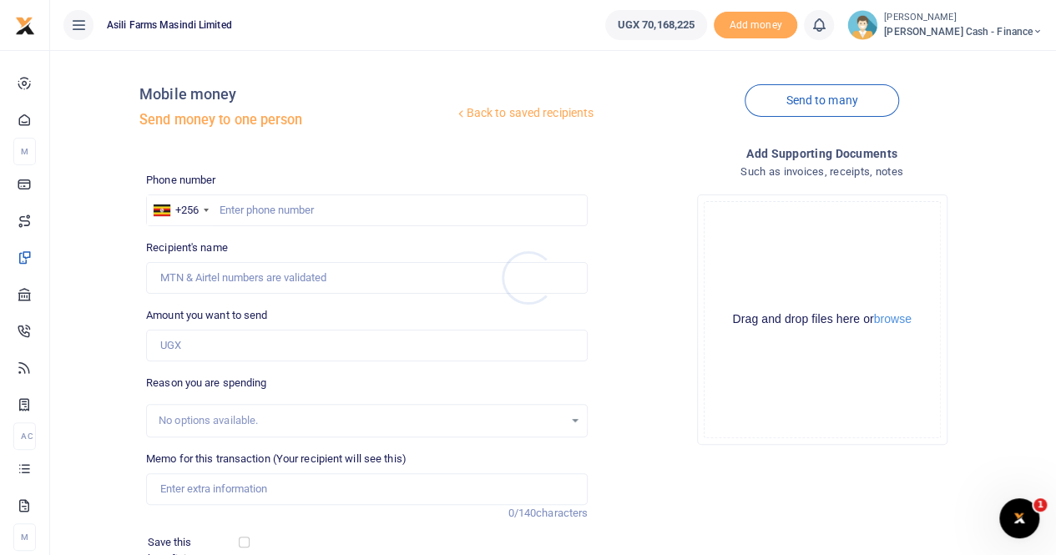
click at [229, 208] on div at bounding box center [528, 277] width 1056 height 555
click at [225, 208] on input "text" at bounding box center [366, 210] width 441 height 32
paste input "0392828132"
type input "0392828132"
click at [233, 280] on input "Recipient's name" at bounding box center [366, 278] width 441 height 32
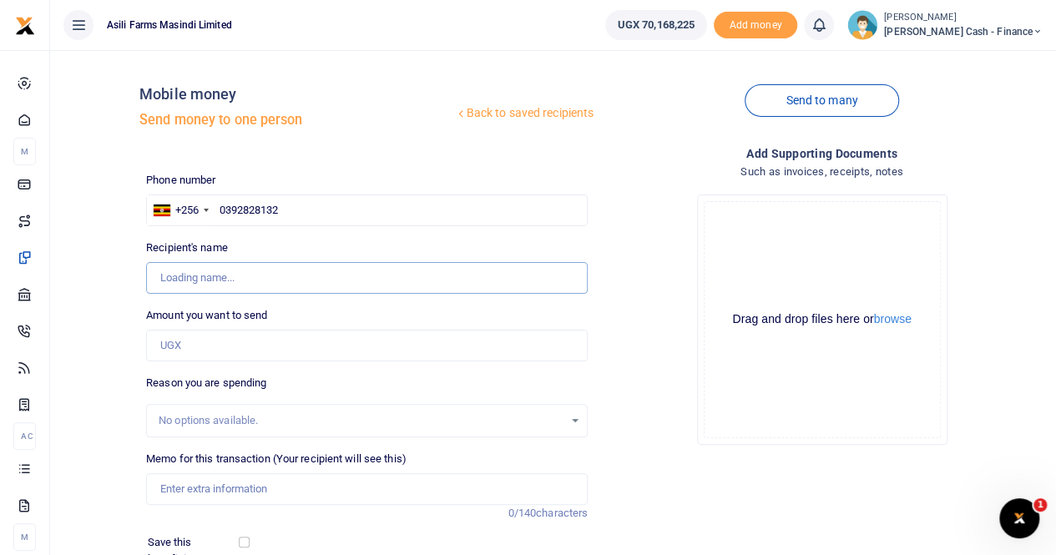
type input "Mubakali Sisye"
click at [280, 276] on input "Found" at bounding box center [366, 278] width 441 height 32
click at [192, 341] on input "Amount you want to send" at bounding box center [366, 346] width 441 height 32
paste input "305,000"
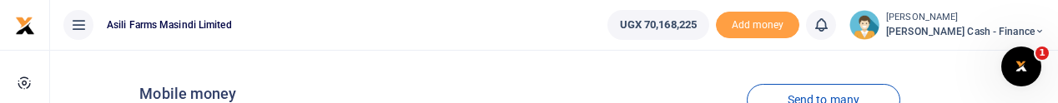
type input "305,000"
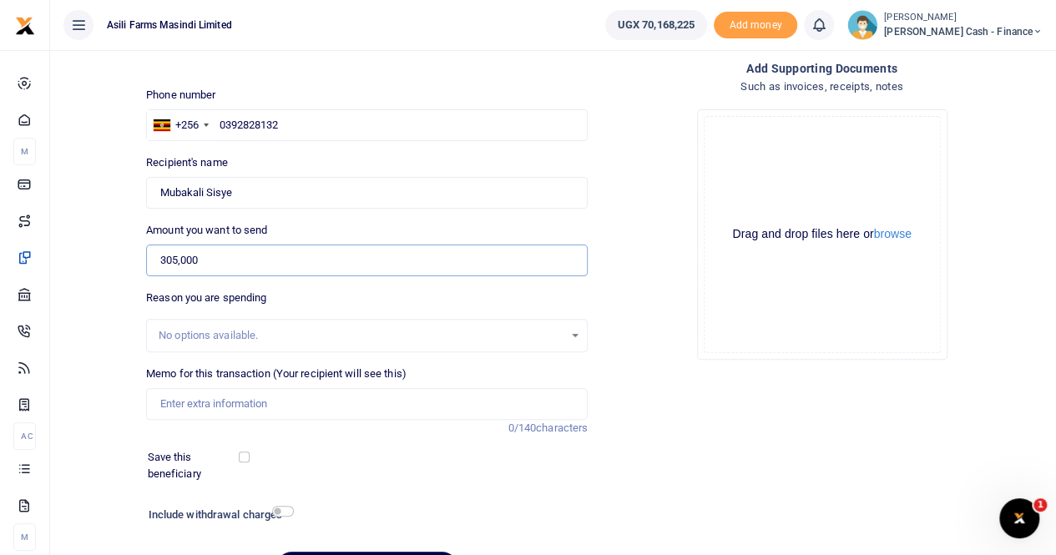
scroll to position [167, 0]
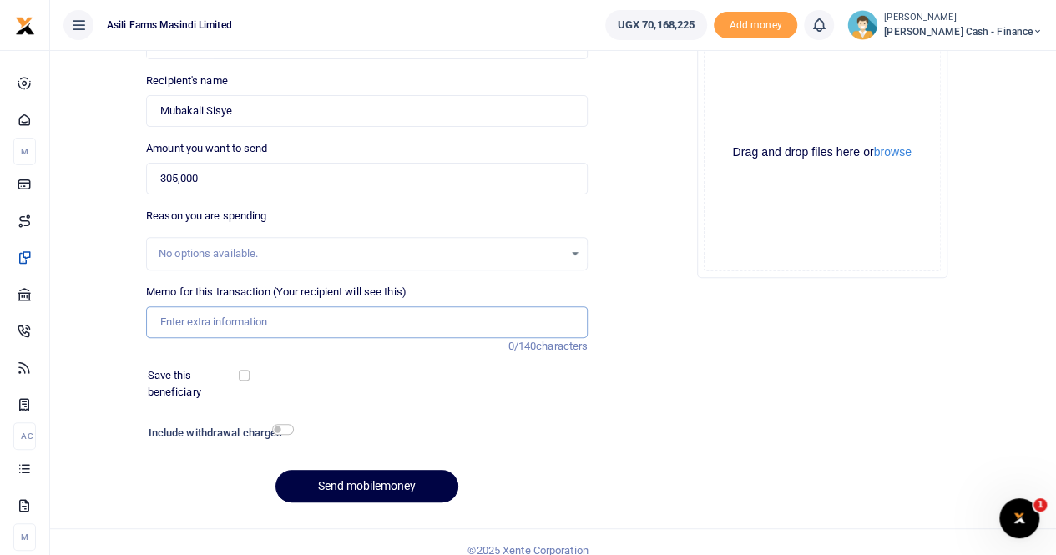
click at [184, 325] on input "Memo for this transaction (Your recipient will see this)" at bounding box center [366, 322] width 441 height 32
paste input "Mubakari schedule an eye check and acquire spectacles if required"
type input "Mubakari schedule an eye check and acquire spectacles if required"
click at [881, 154] on button "browse" at bounding box center [893, 152] width 38 height 13
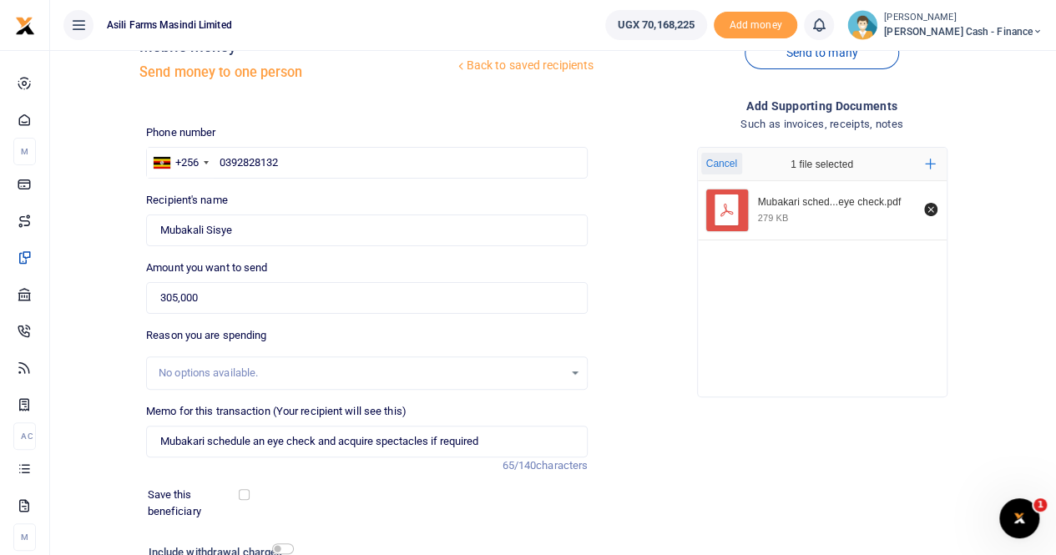
scroll to position [83, 0]
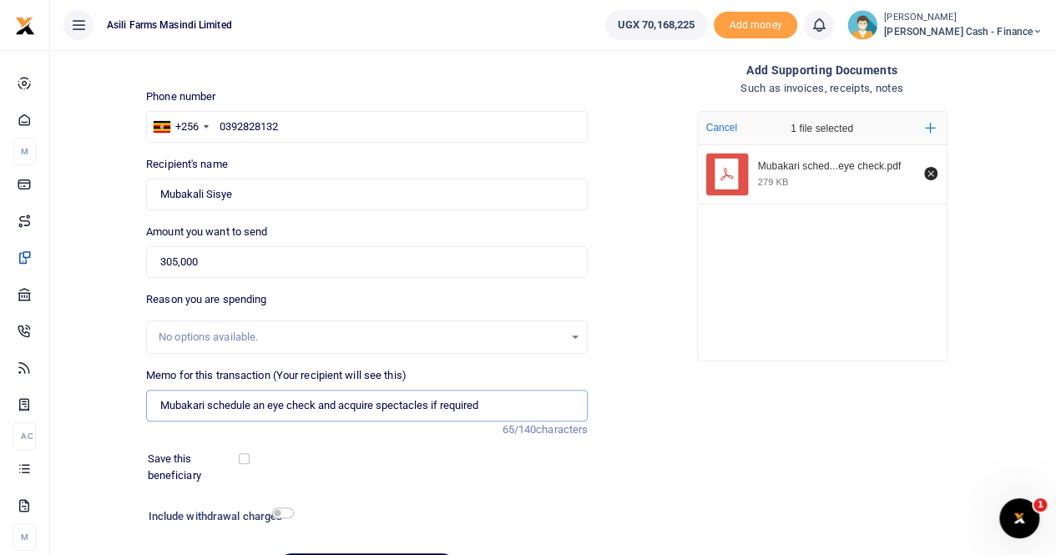
click at [490, 401] on input "Mubakari schedule an eye check and acquire spectacles if required" at bounding box center [366, 406] width 441 height 32
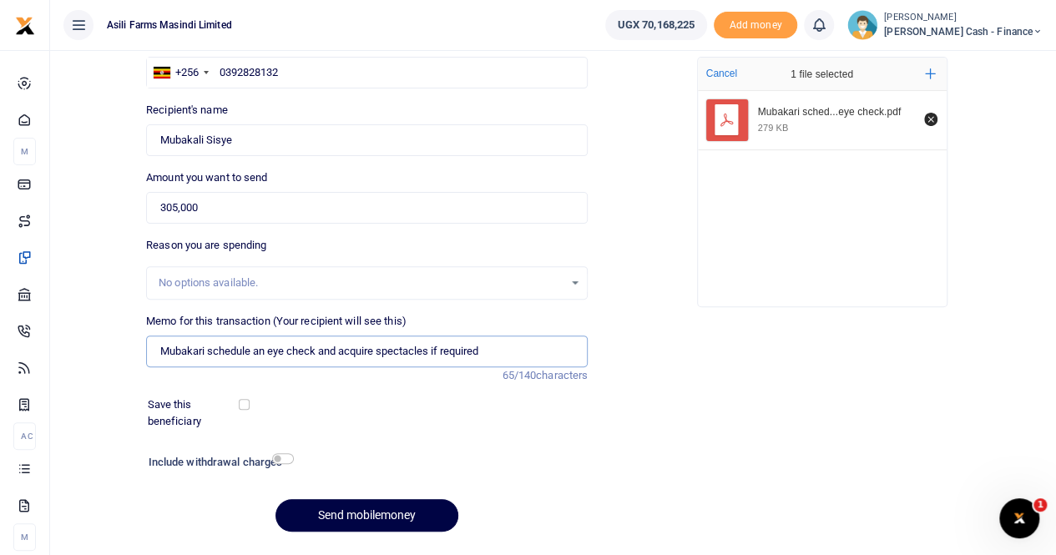
scroll to position [182, 0]
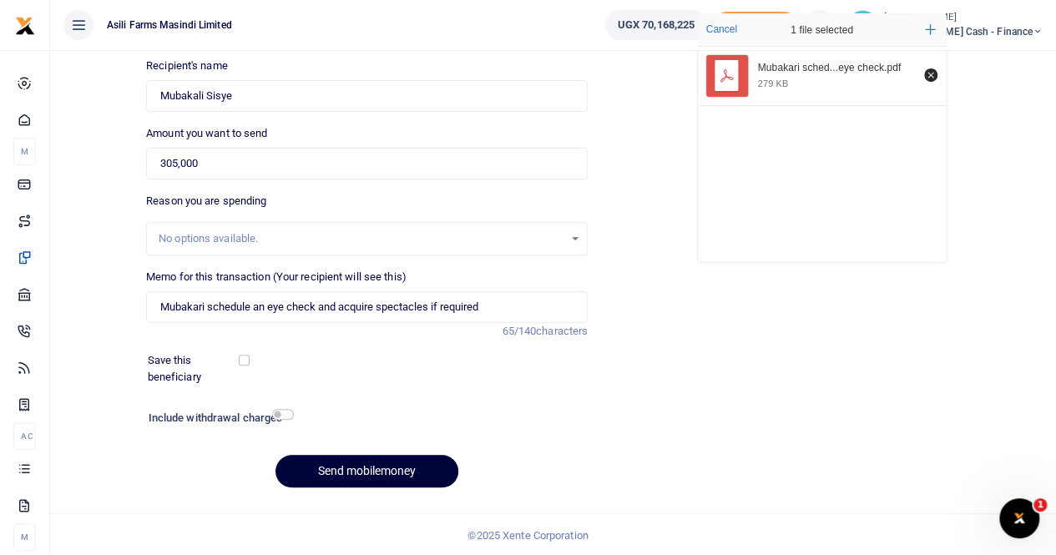
click at [332, 466] on button "Send mobilemoney" at bounding box center [366, 471] width 183 height 33
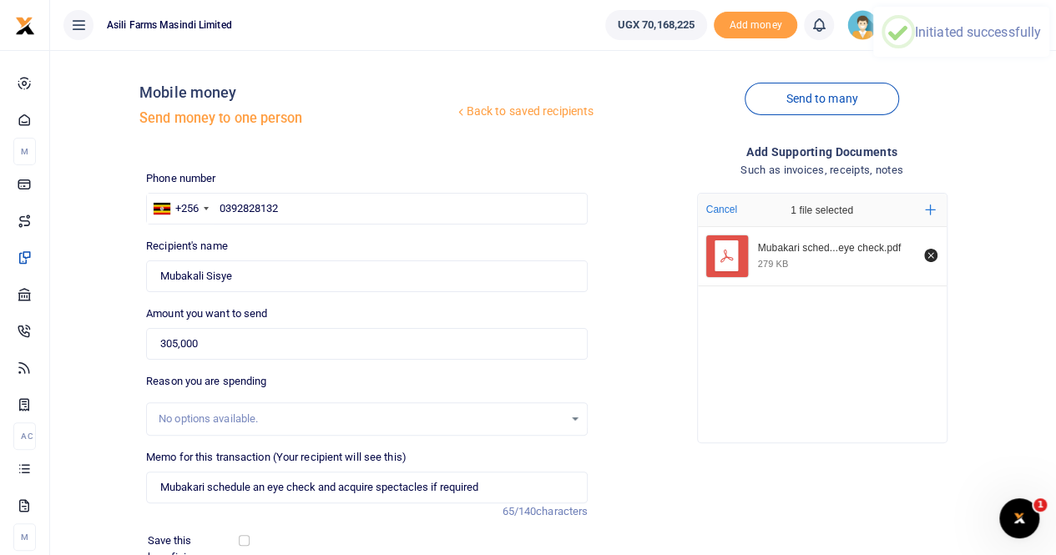
scroll to position [0, 0]
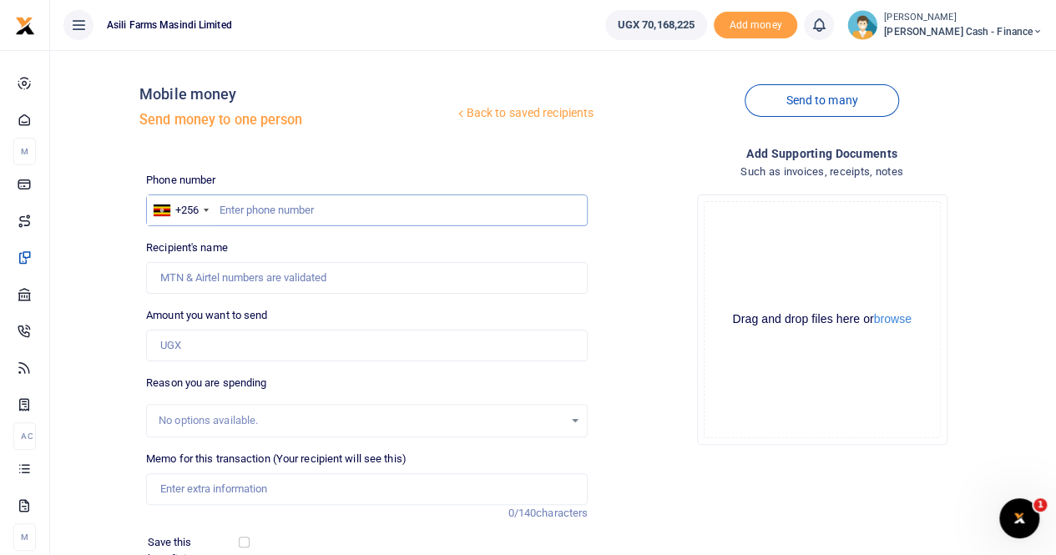
click at [240, 207] on input "text" at bounding box center [366, 210] width 441 height 32
paste input "256 702 860182"
click at [207, 281] on input "Recipient's name" at bounding box center [366, 278] width 441 height 32
click at [239, 208] on input "256 702 860182" at bounding box center [366, 210] width 441 height 32
click at [242, 209] on input "256 702 860182" at bounding box center [366, 210] width 441 height 32
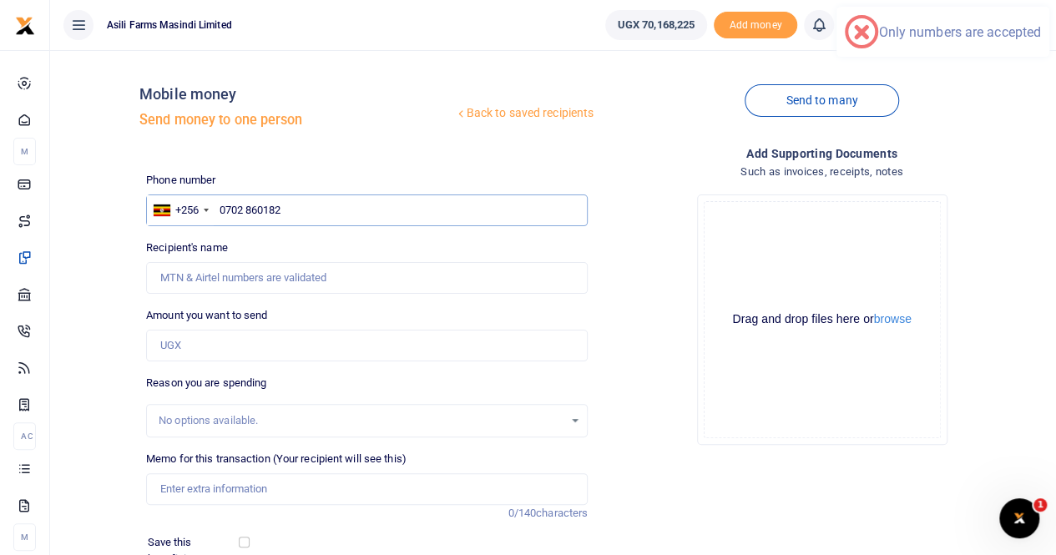
type input "0702 860182"
click at [317, 280] on input "Recipient's name" at bounding box center [366, 278] width 441 height 32
click at [195, 346] on input "Amount you want to send" at bounding box center [366, 346] width 441 height 32
paste input "200,000"
type input "200,000"
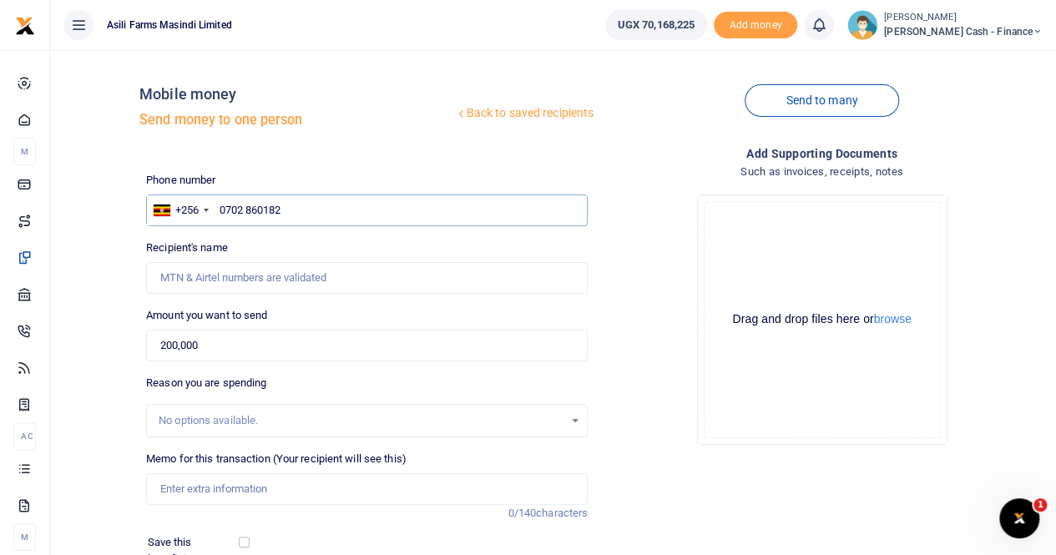
click at [219, 209] on input "0702 860182" at bounding box center [366, 210] width 441 height 32
click at [229, 282] on input "Recipient's name" at bounding box center [366, 278] width 441 height 32
click at [229, 271] on input "Recipient's name" at bounding box center [366, 278] width 441 height 32
drag, startPoint x: 302, startPoint y: 209, endPoint x: 224, endPoint y: 213, distance: 78.5
click at [222, 214] on input "0702 860182" at bounding box center [366, 210] width 441 height 32
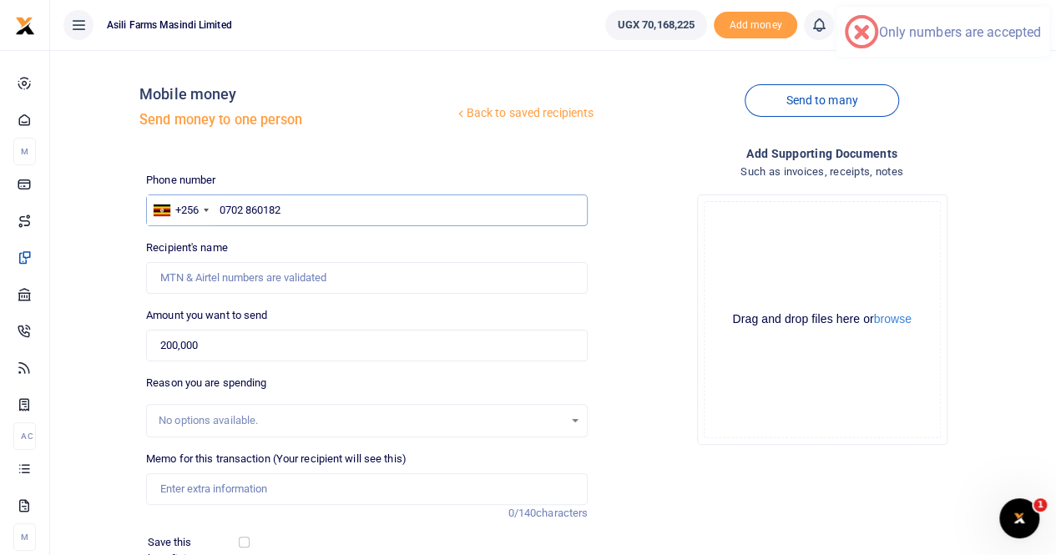
type input "0"
click at [220, 204] on input "text" at bounding box center [366, 210] width 441 height 32
paste input "702 860182"
drag, startPoint x: 239, startPoint y: 206, endPoint x: 249, endPoint y: 211, distance: 11.2
click at [240, 207] on input "702 860182" at bounding box center [366, 210] width 441 height 32
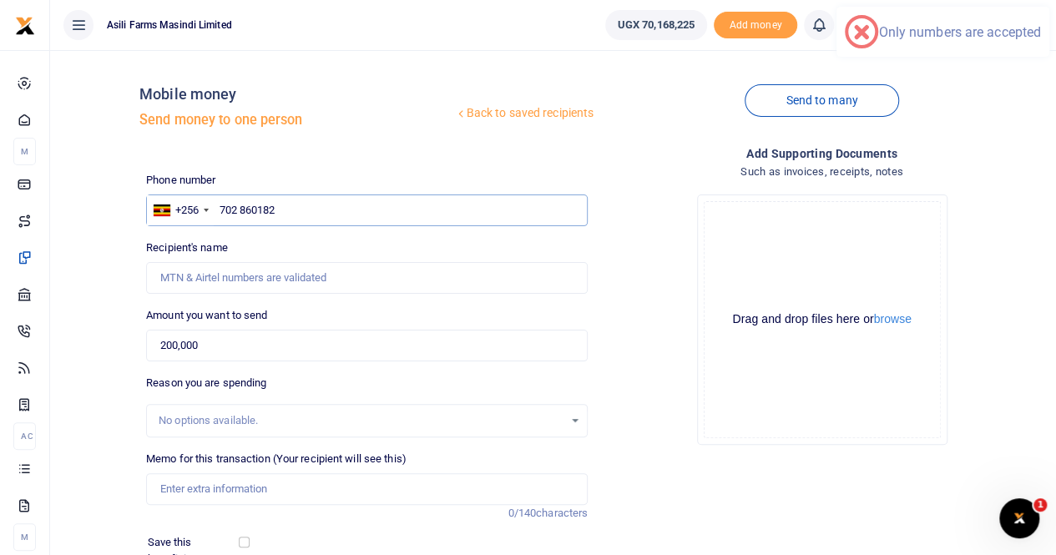
click at [240, 209] on input "702 860182" at bounding box center [366, 210] width 441 height 32
type input "702860182"
type input "Kanyike Yusuf"
type input "702860182"
click at [282, 270] on input "Kanyike Yusuf" at bounding box center [366, 278] width 441 height 32
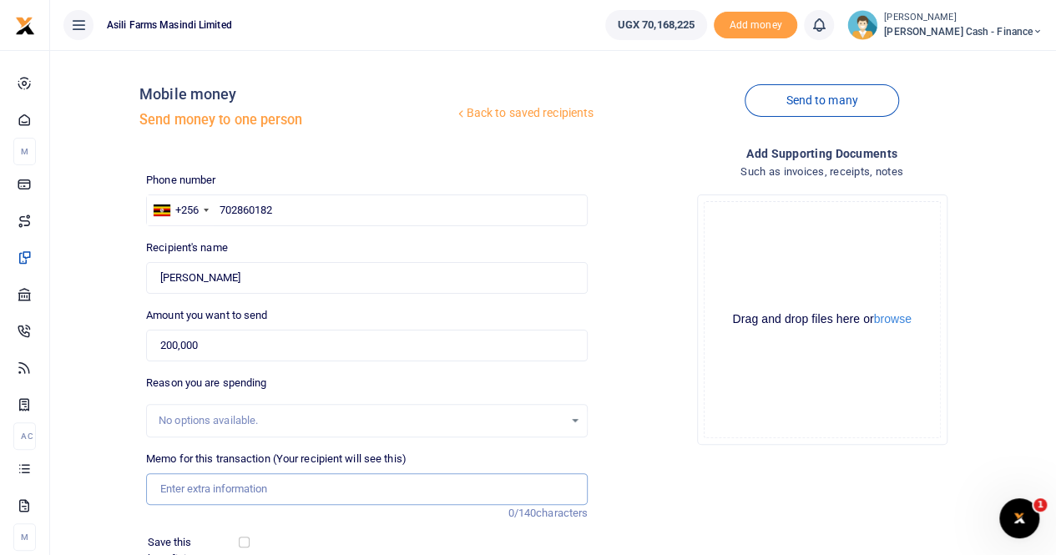
click at [174, 490] on input "Memo for this transaction (Your recipient will see this)" at bounding box center [366, 489] width 441 height 32
paste input "Benjamin's mother-inlaws visa application"
click at [162, 487] on input "Benjamin's mother-inlaws visa application" at bounding box center [366, 489] width 441 height 32
click at [270, 485] on input "Payment for Benjamin's mother-inlaws visa application" at bounding box center [366, 489] width 441 height 32
click at [317, 488] on input "Payment for Benjamin s mother-inlaws visa application" at bounding box center [366, 489] width 441 height 32
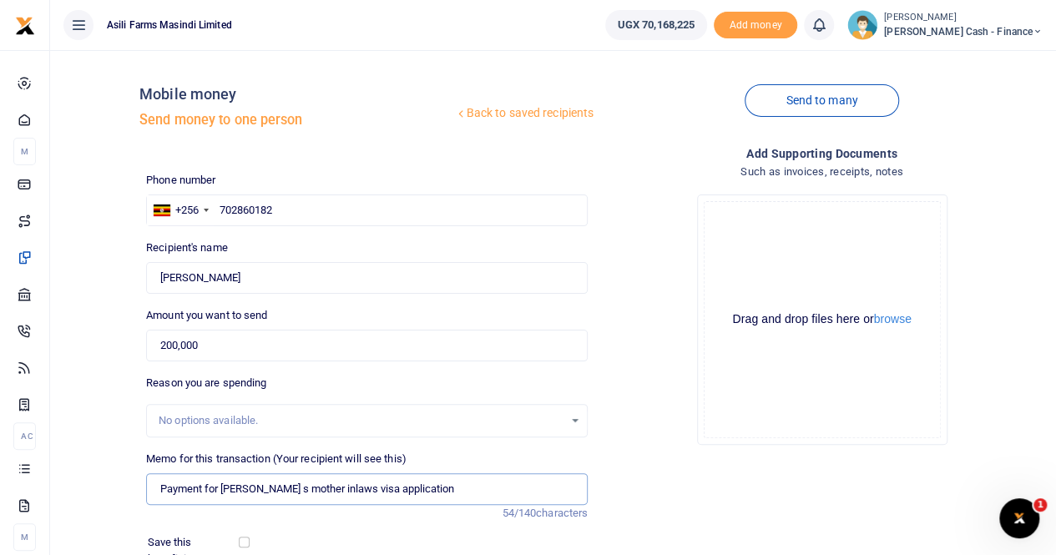
click at [340, 489] on input "Payment for [PERSON_NAME] s mother inlaws visa application" at bounding box center [366, 489] width 441 height 32
click at [466, 489] on input "Payment for [PERSON_NAME] s mother inlaws visa application" at bounding box center [366, 489] width 441 height 32
click at [890, 320] on button "browse" at bounding box center [893, 319] width 38 height 13
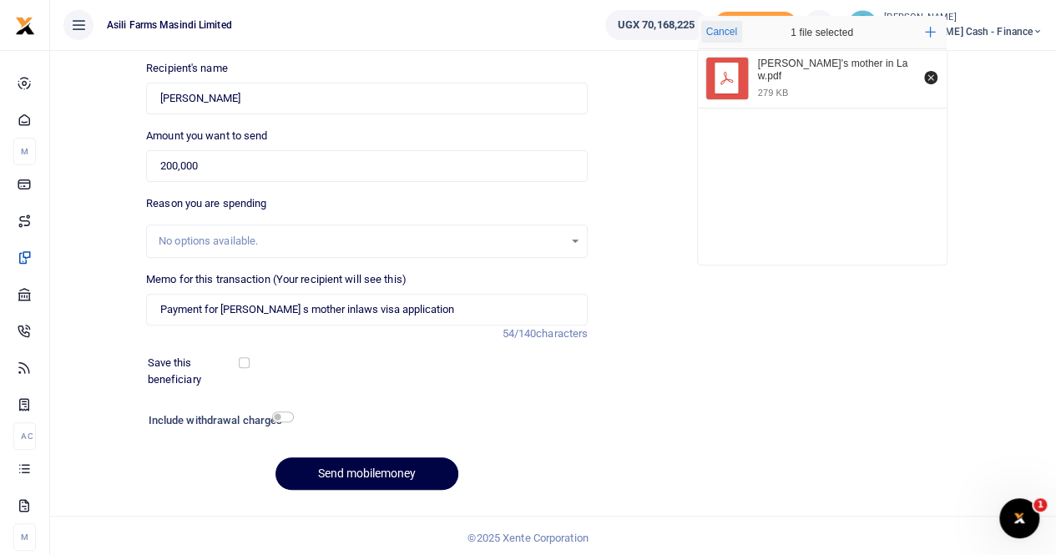
scroll to position [182, 0]
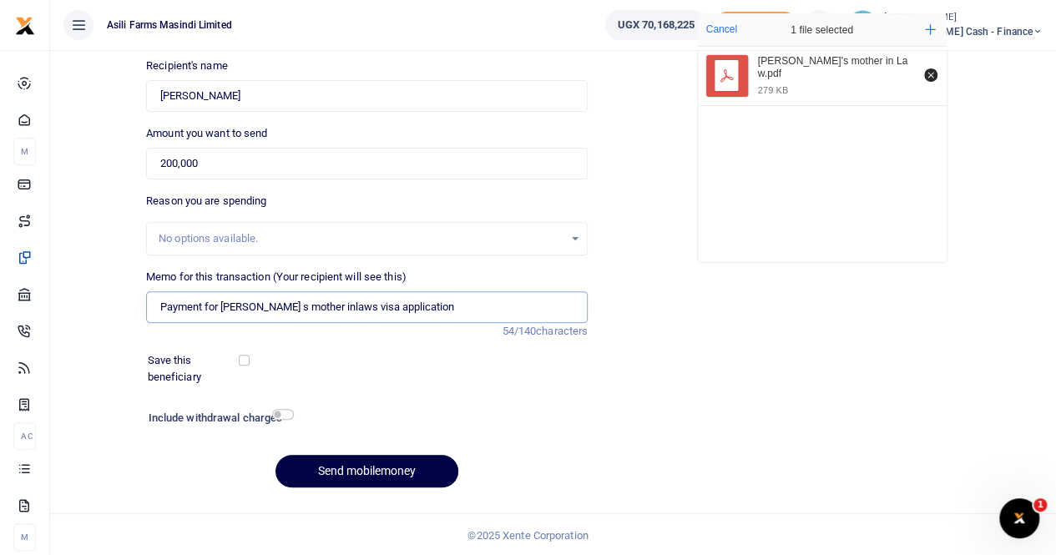
click at [164, 307] on input "Payment for [PERSON_NAME] s mother inlaws visa application" at bounding box center [366, 307] width 441 height 32
type input "Payment for [PERSON_NAME] s mother inlaws visa application"
click at [382, 463] on button "Send mobilemoney" at bounding box center [366, 471] width 183 height 33
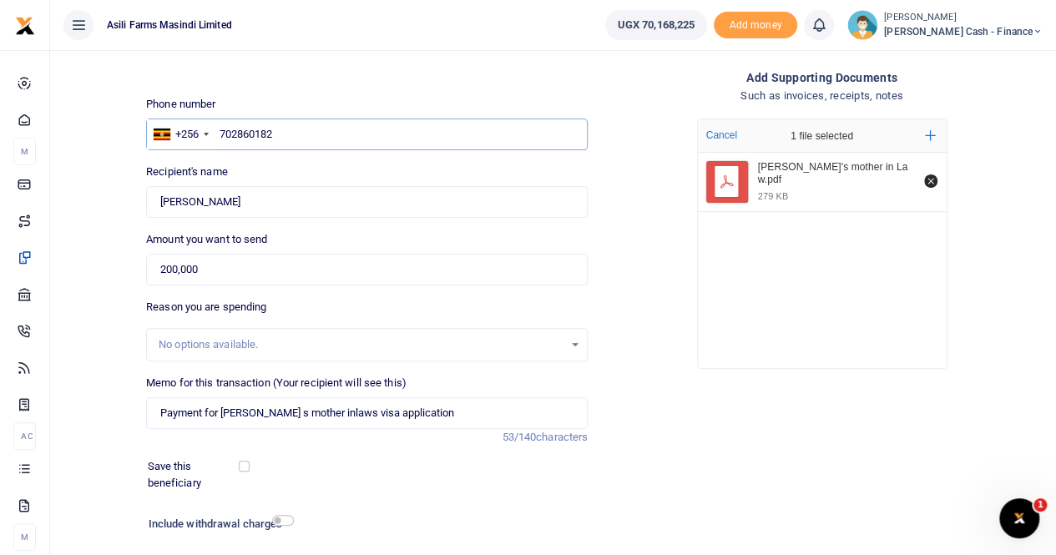
scroll to position [0, 0]
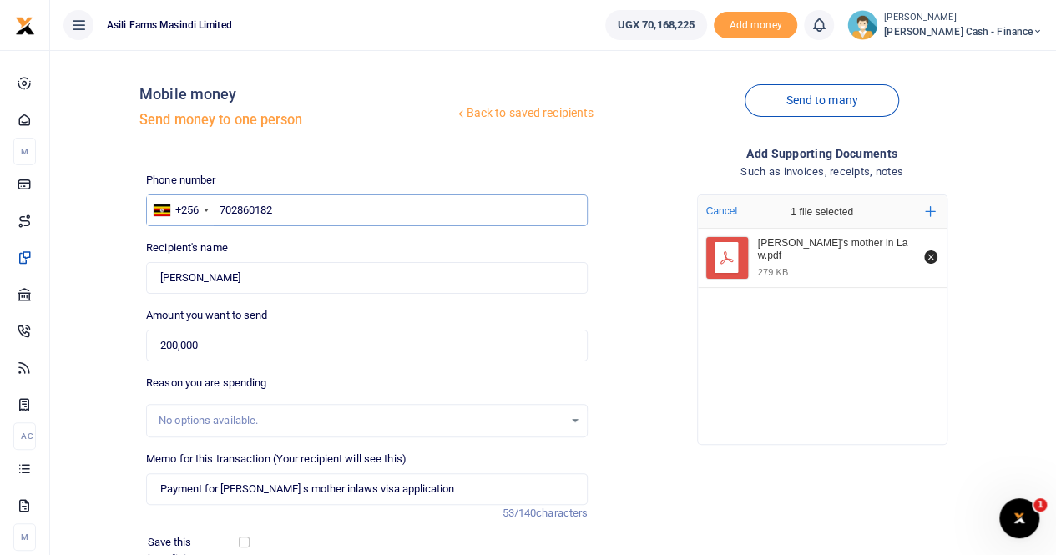
click at [216, 210] on input "702860182" at bounding box center [366, 210] width 441 height 32
click at [332, 208] on input "0702860182" at bounding box center [366, 210] width 441 height 32
click at [295, 207] on input "0702860182" at bounding box center [366, 210] width 441 height 32
click at [224, 209] on input "0702860182" at bounding box center [366, 210] width 441 height 32
click at [328, 217] on input "0702860182" at bounding box center [366, 210] width 441 height 32
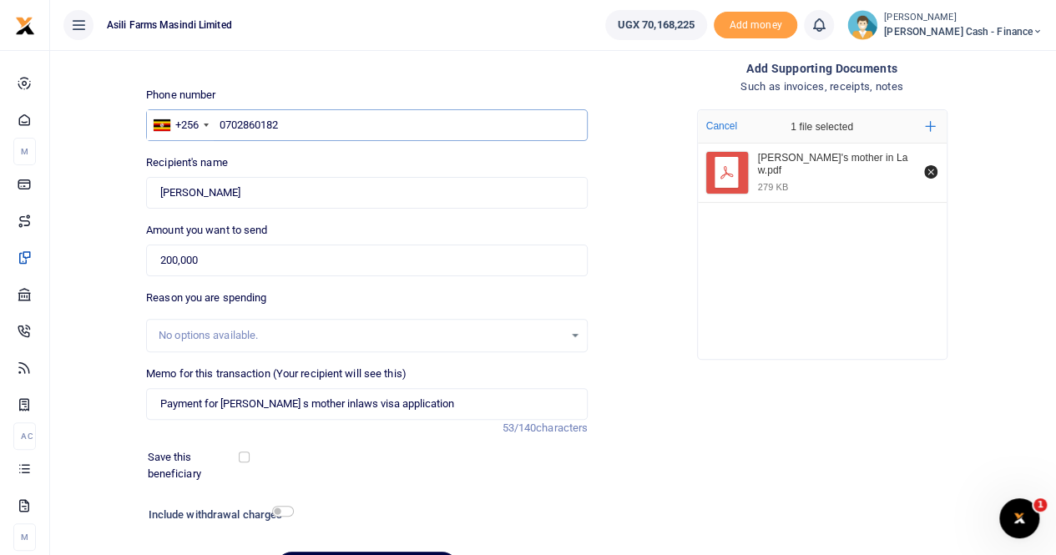
scroll to position [182, 0]
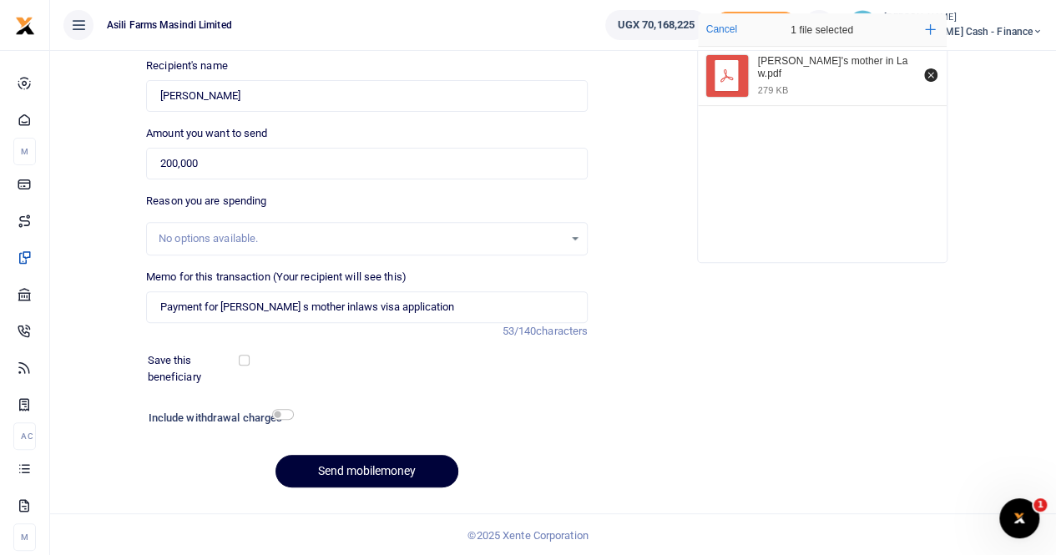
type input "0702860182"
click at [340, 465] on button "Send mobilemoney" at bounding box center [366, 471] width 183 height 33
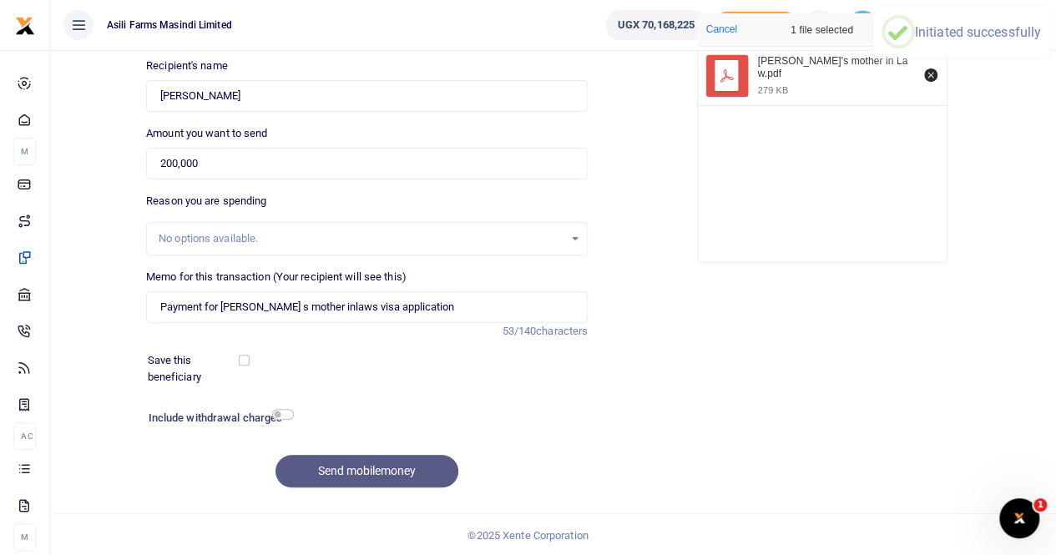
scroll to position [120, 0]
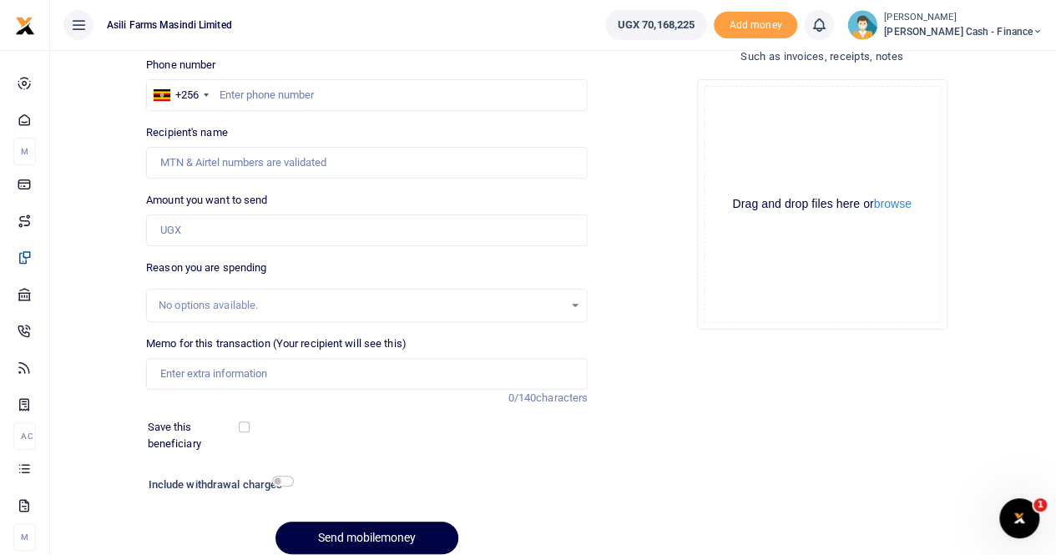
scroll to position [182, 0]
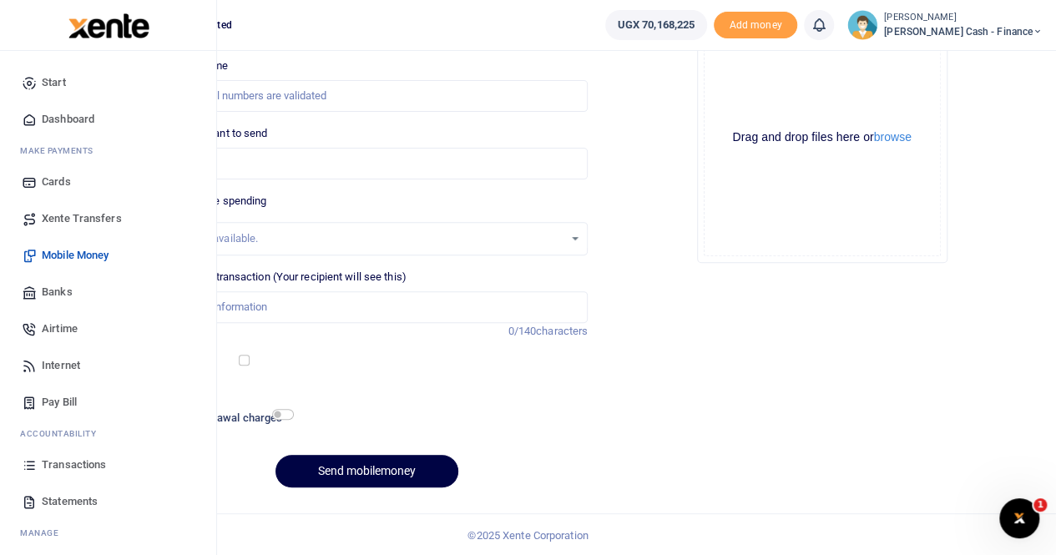
click at [69, 460] on span "Transactions" at bounding box center [74, 464] width 64 height 17
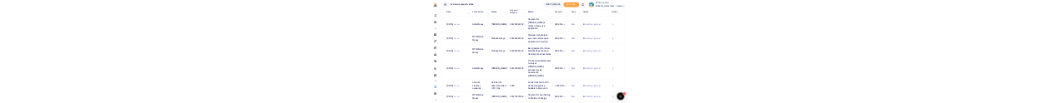
scroll to position [250, 0]
